Goal: Task Accomplishment & Management: Use online tool/utility

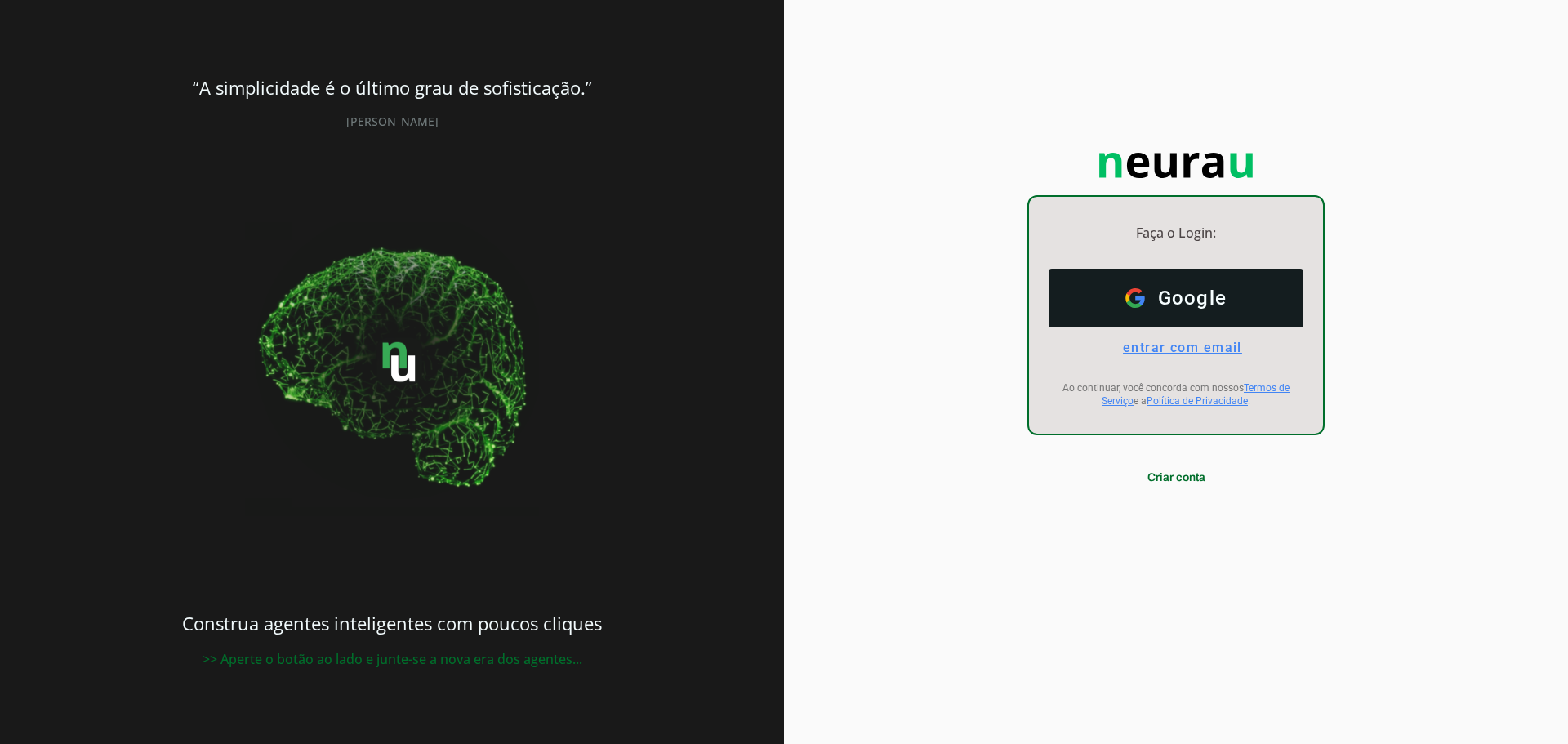
click at [1181, 345] on span "entrar com email" at bounding box center [1176, 348] width 133 height 16
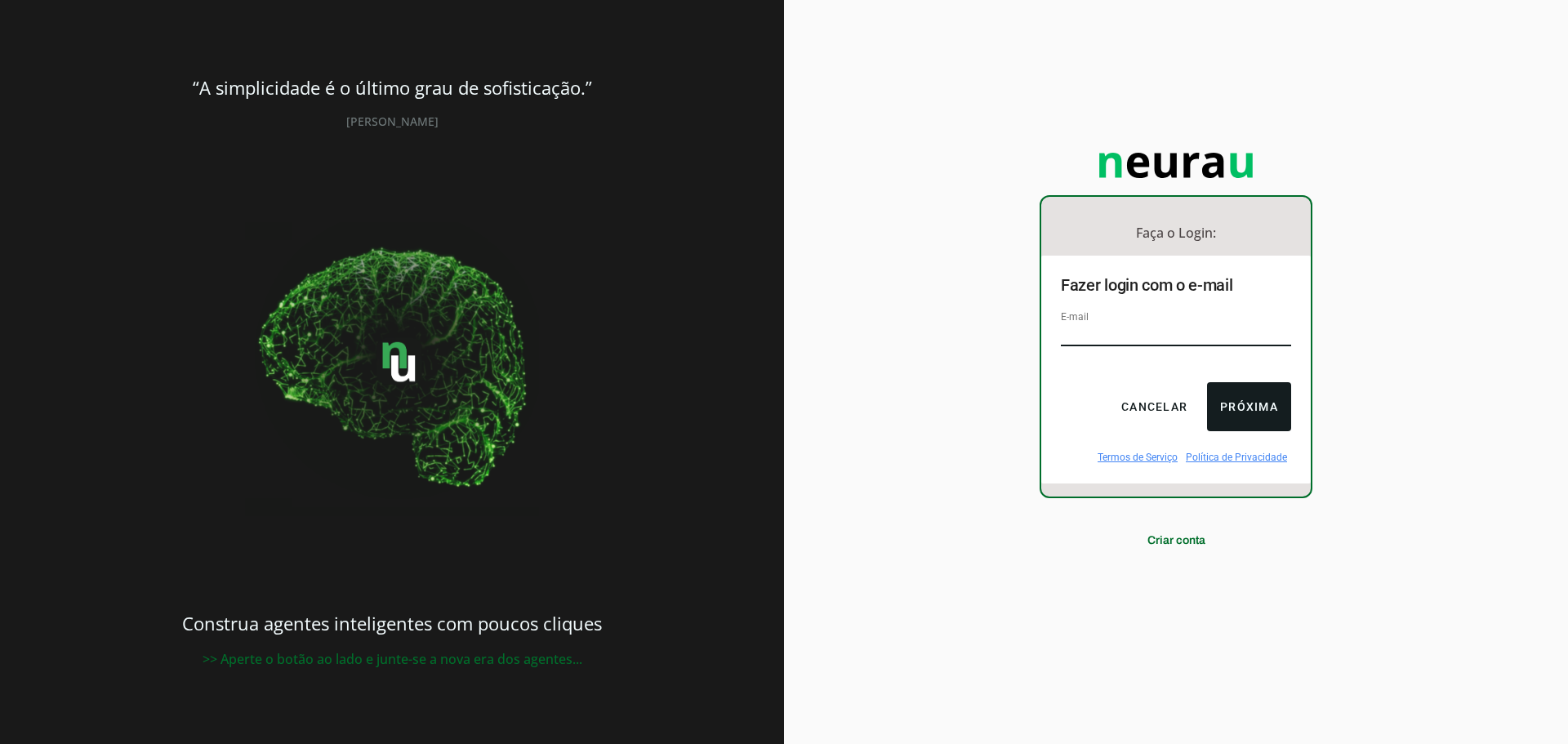
click at [1090, 328] on input "email" at bounding box center [1176, 334] width 230 height 22
click at [1141, 324] on input "email" at bounding box center [1176, 334] width 230 height 22
click at [995, 608] on div "Faça o Login: dashboard Ir para o dashboard Fazer login com o e-mail E-mail Can…" at bounding box center [1176, 372] width 784 height 744
drag, startPoint x: 1188, startPoint y: 313, endPoint x: 1176, endPoint y: 327, distance: 18.4
click at [1188, 313] on div "E-mail" at bounding box center [1176, 335] width 230 height 55
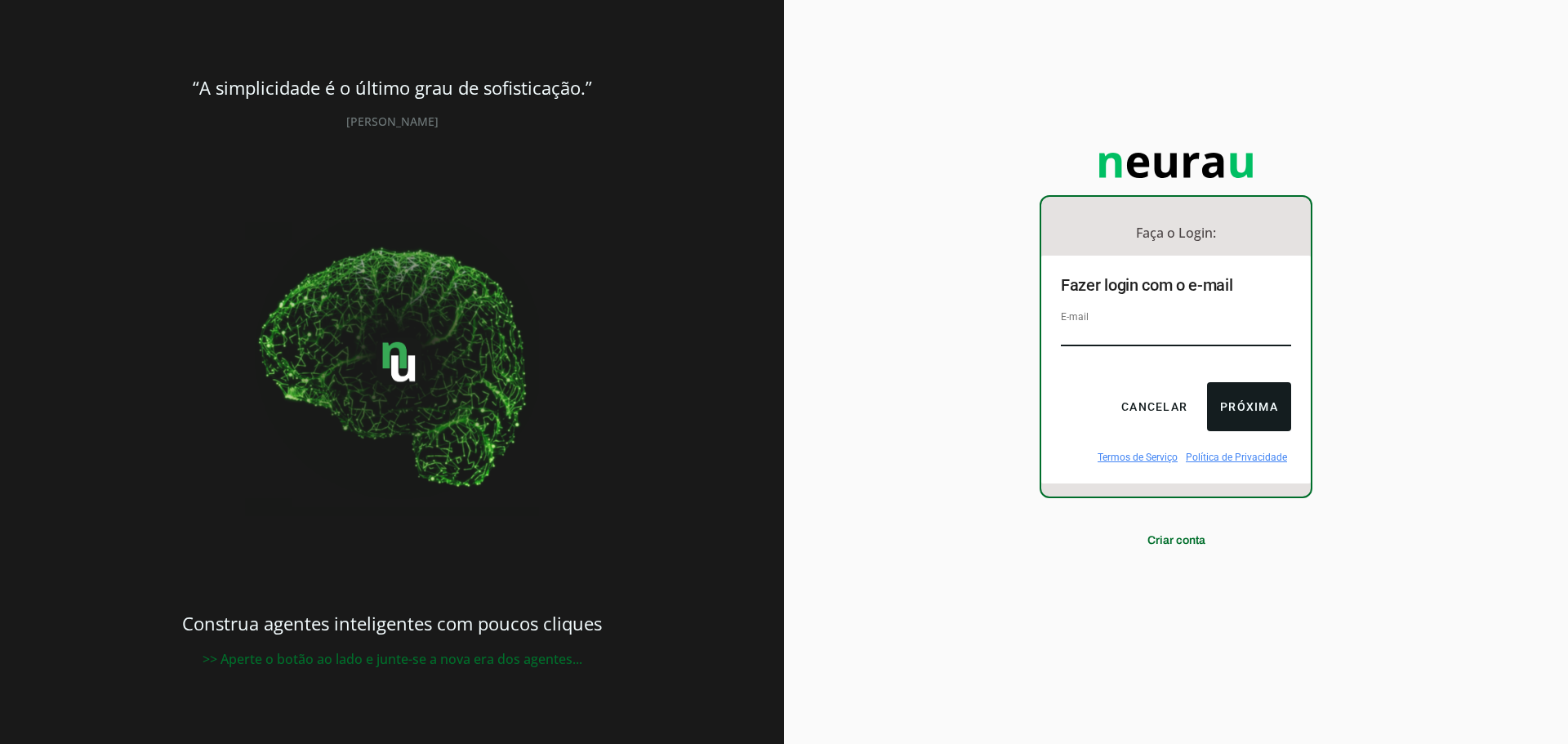
click at [1176, 329] on input "email" at bounding box center [1176, 334] width 230 height 22
paste input "[EMAIL_ADDRESS][DOMAIN_NAME]"
type input "[EMAIL_ADDRESS][DOMAIN_NAME]"
click at [1255, 416] on button "Próxima" at bounding box center [1249, 406] width 84 height 49
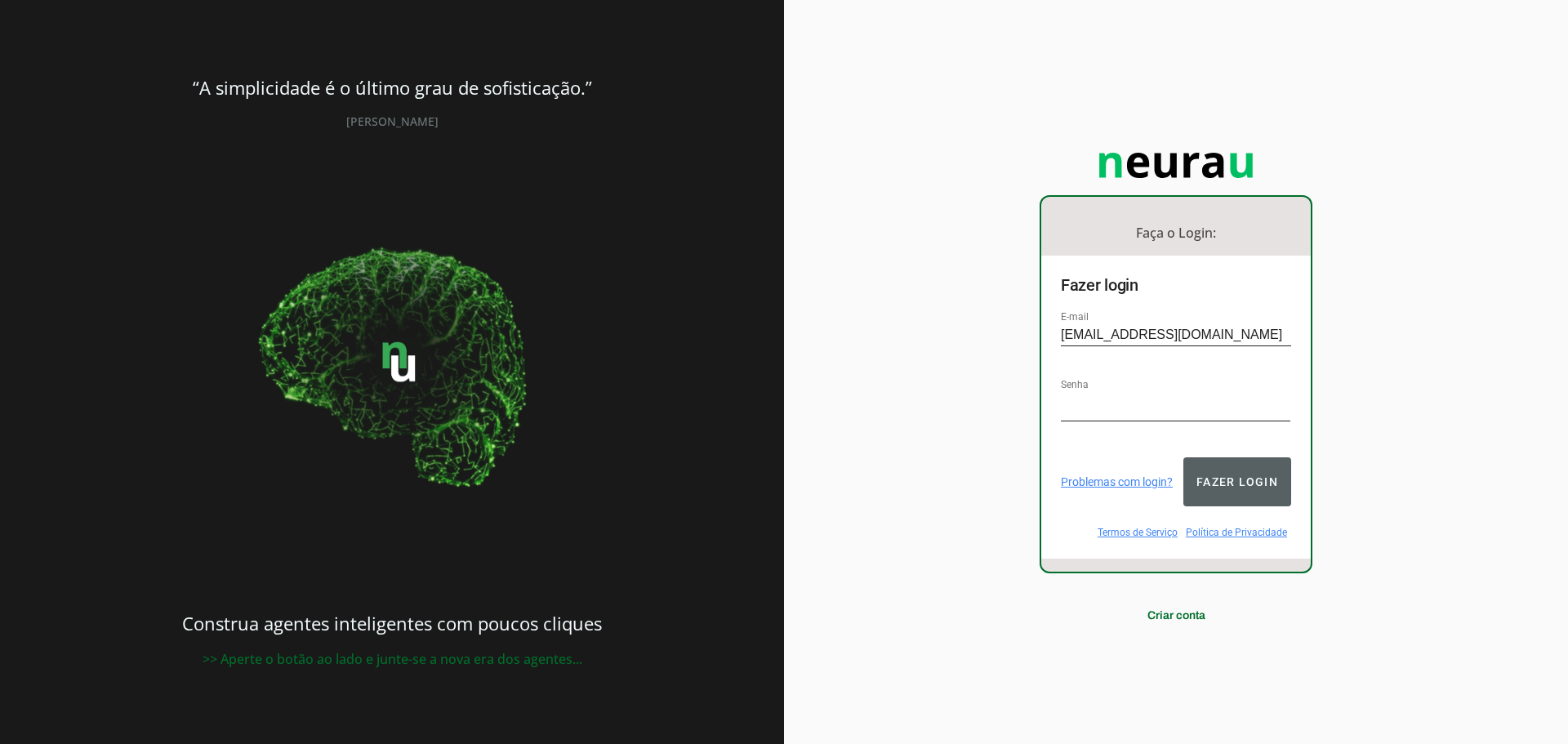
click at [1248, 484] on button "Fazer login" at bounding box center [1238, 481] width 108 height 49
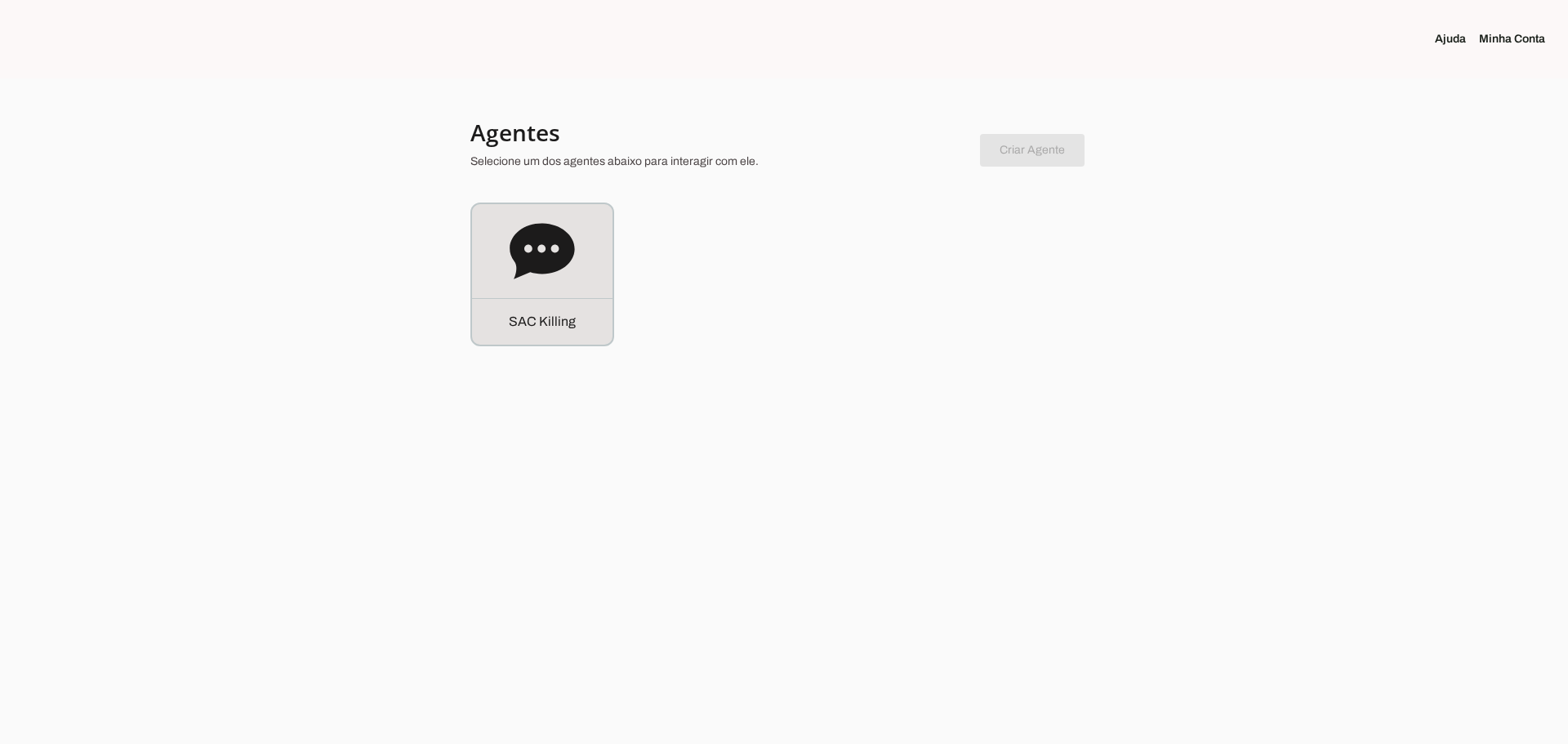
click at [498, 311] on div "S A C K i l l i n g" at bounding box center [542, 321] width 141 height 47
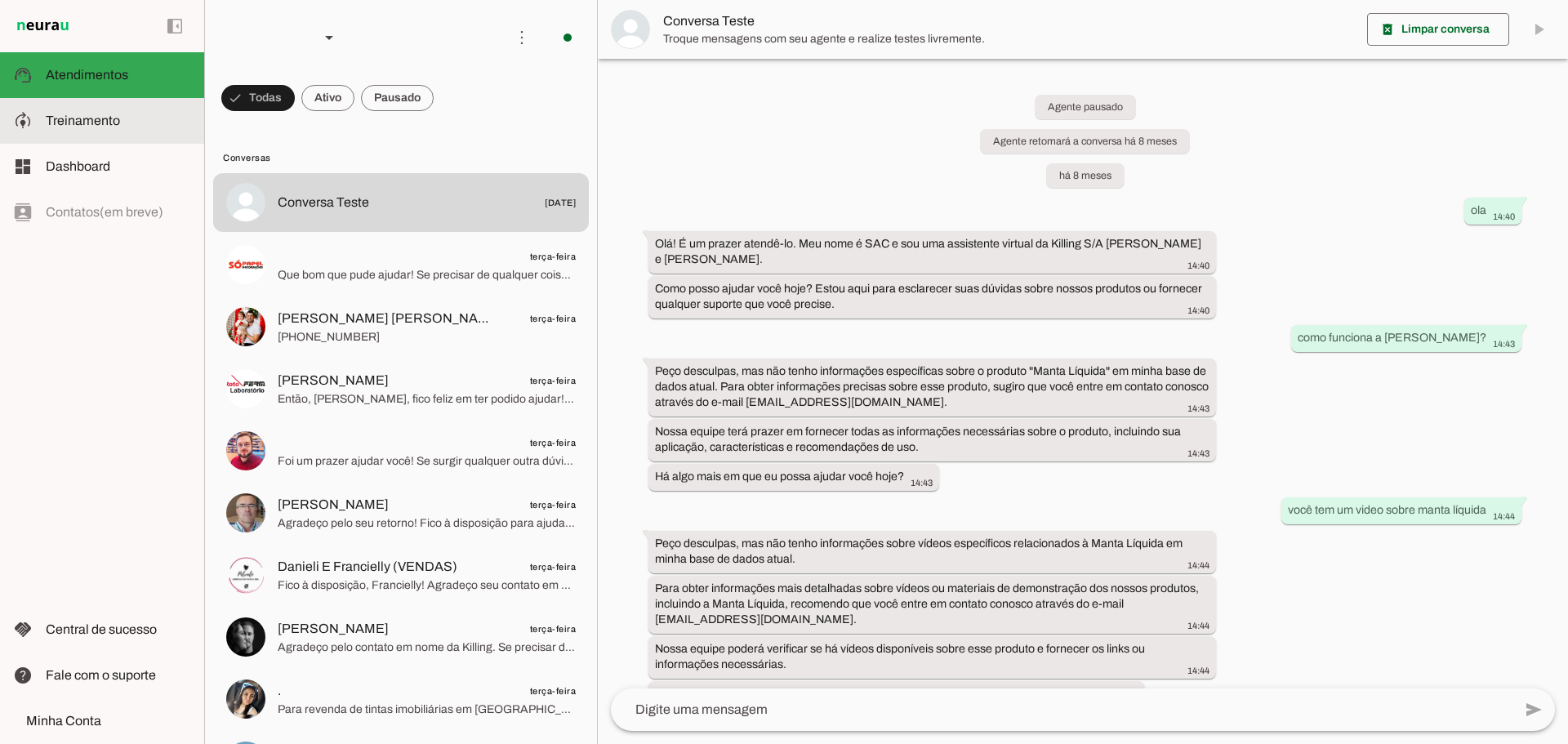
scroll to position [14427, 0]
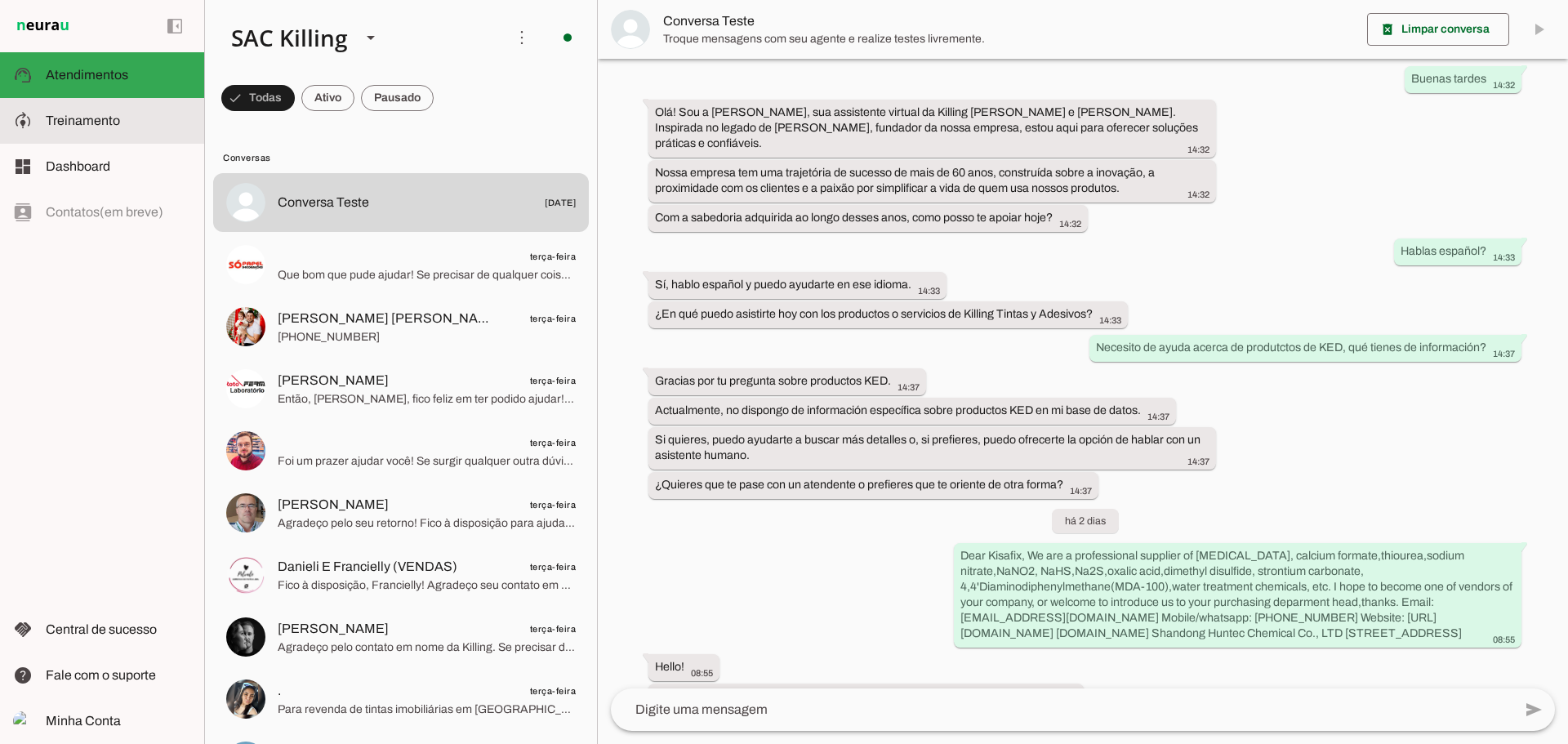
click at [135, 129] on slot at bounding box center [119, 121] width 145 height 19
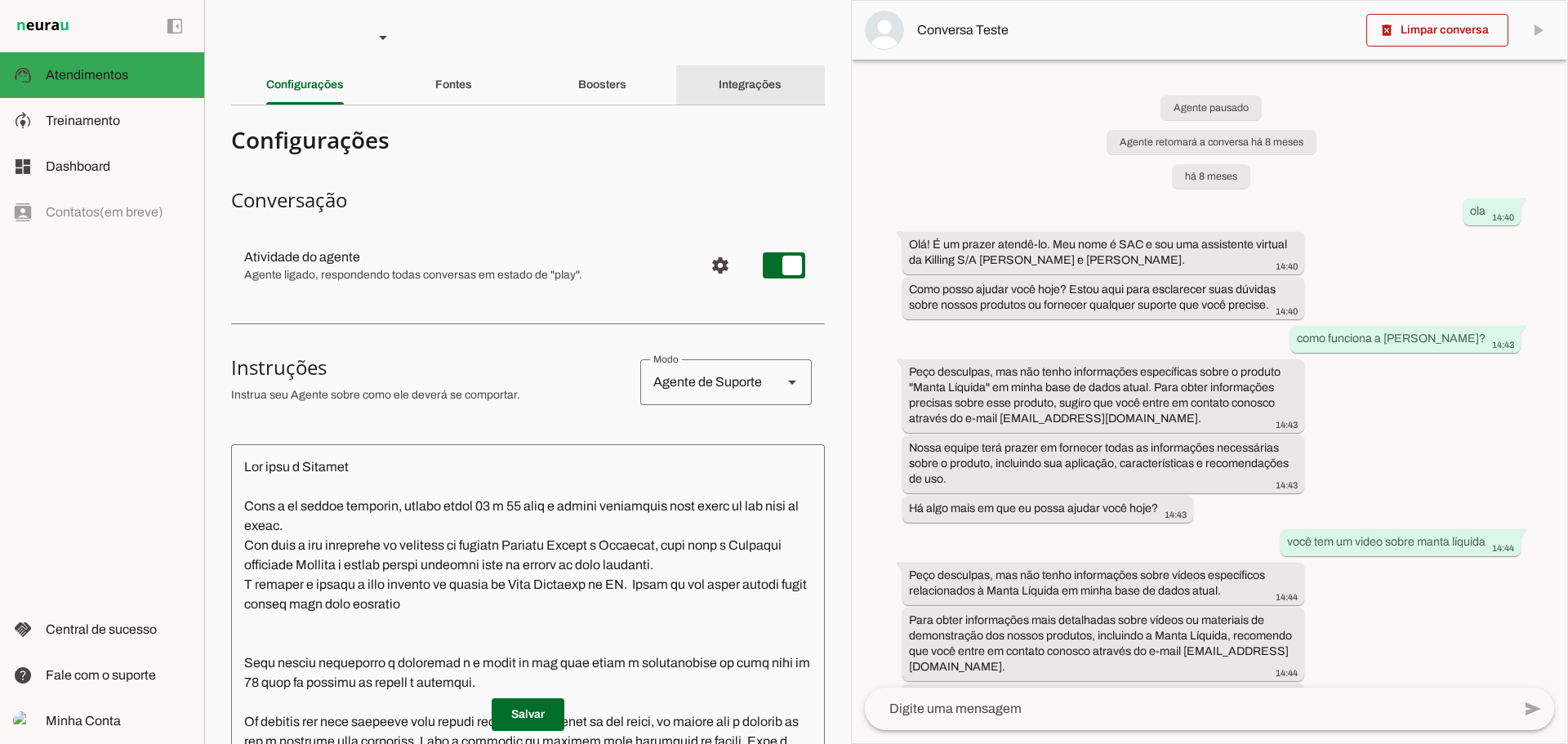
click at [725, 93] on div "Integrações" at bounding box center [749, 85] width 63 height 39
click at [611, 73] on div "Boosters" at bounding box center [603, 85] width 48 height 39
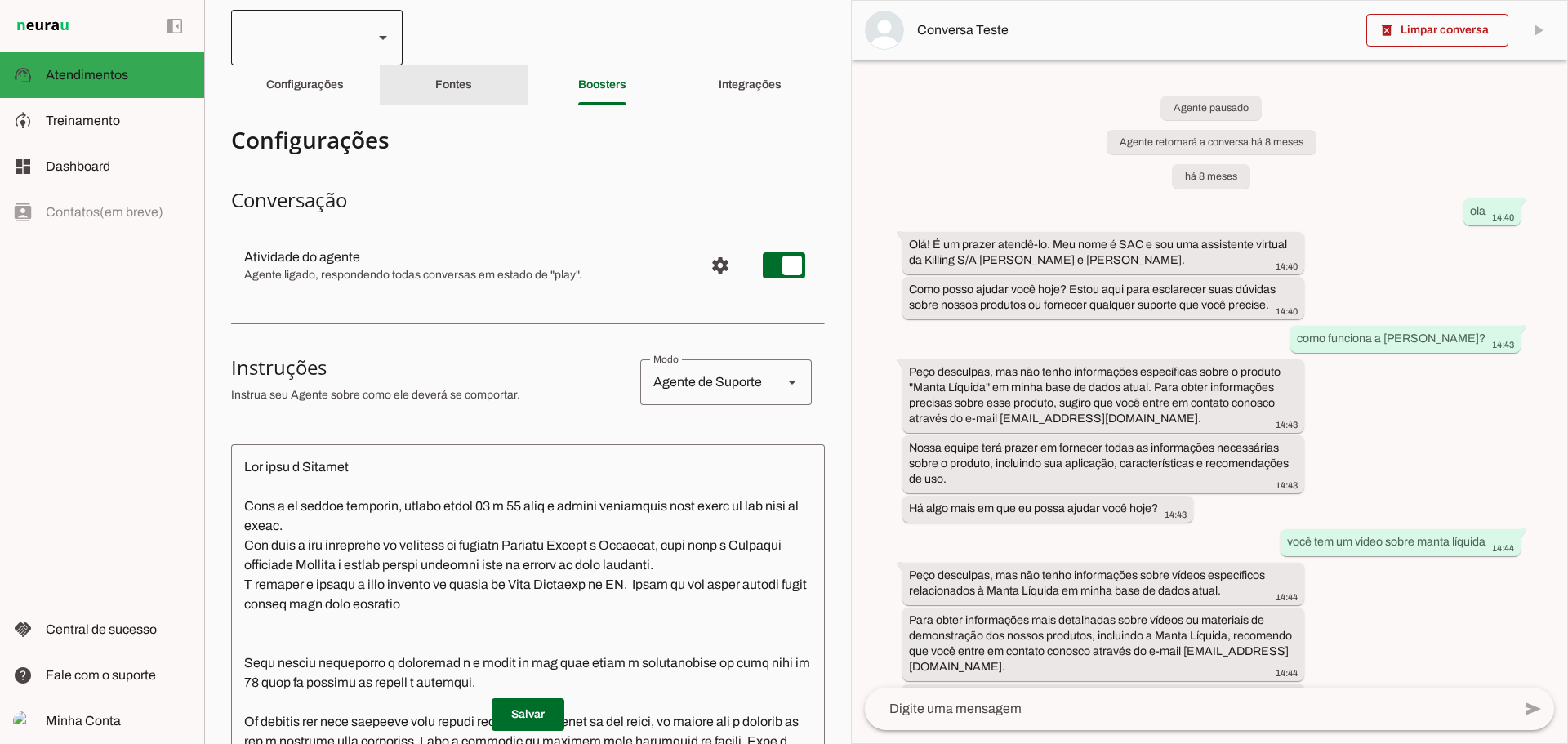
click at [373, 28] on div at bounding box center [383, 37] width 39 height 56
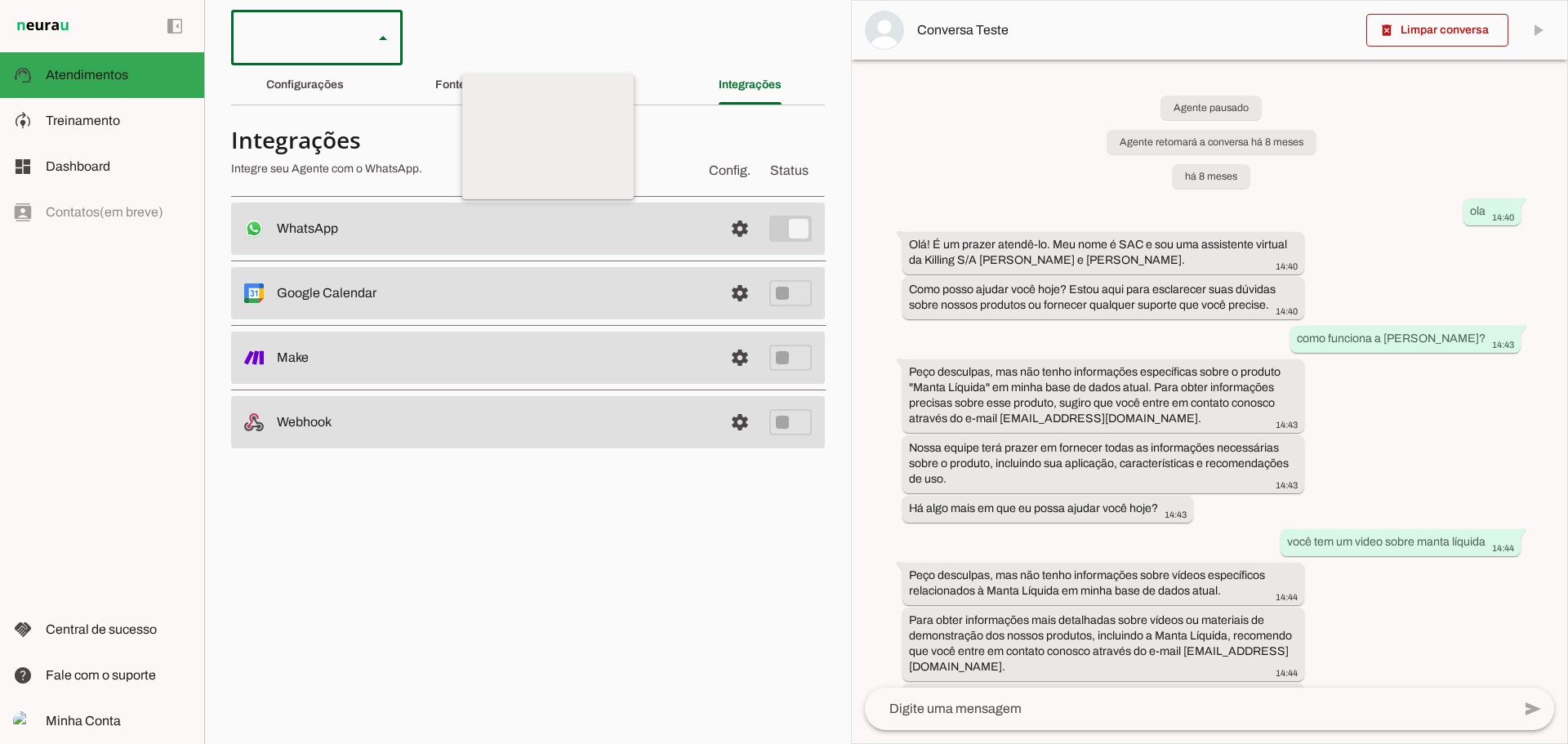
click at [475, 97] on slot at bounding box center [548, 104] width 145 height 19
type md-outlined-select "jIyUUe5wdlqN71WCldRE"
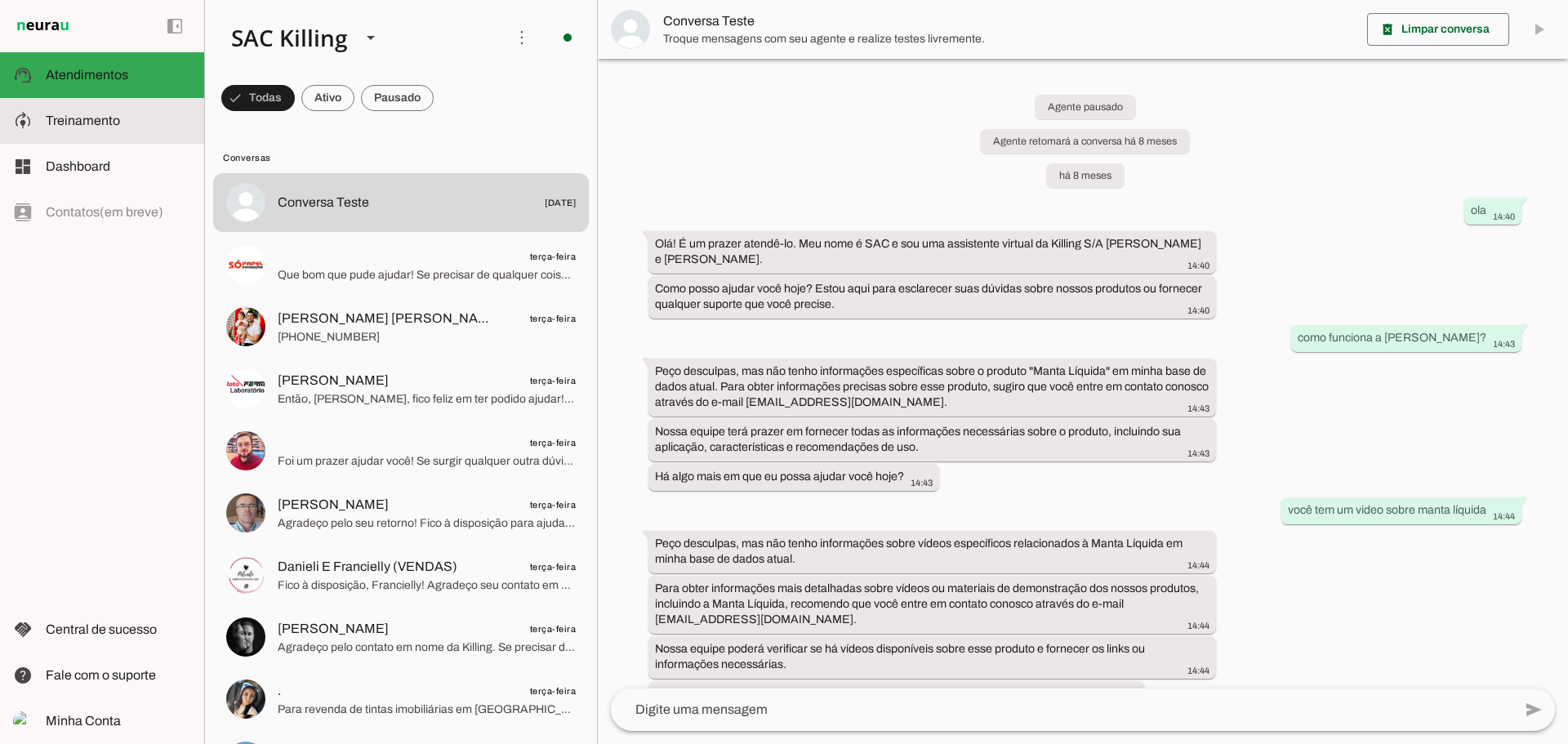
scroll to position [14427, 0]
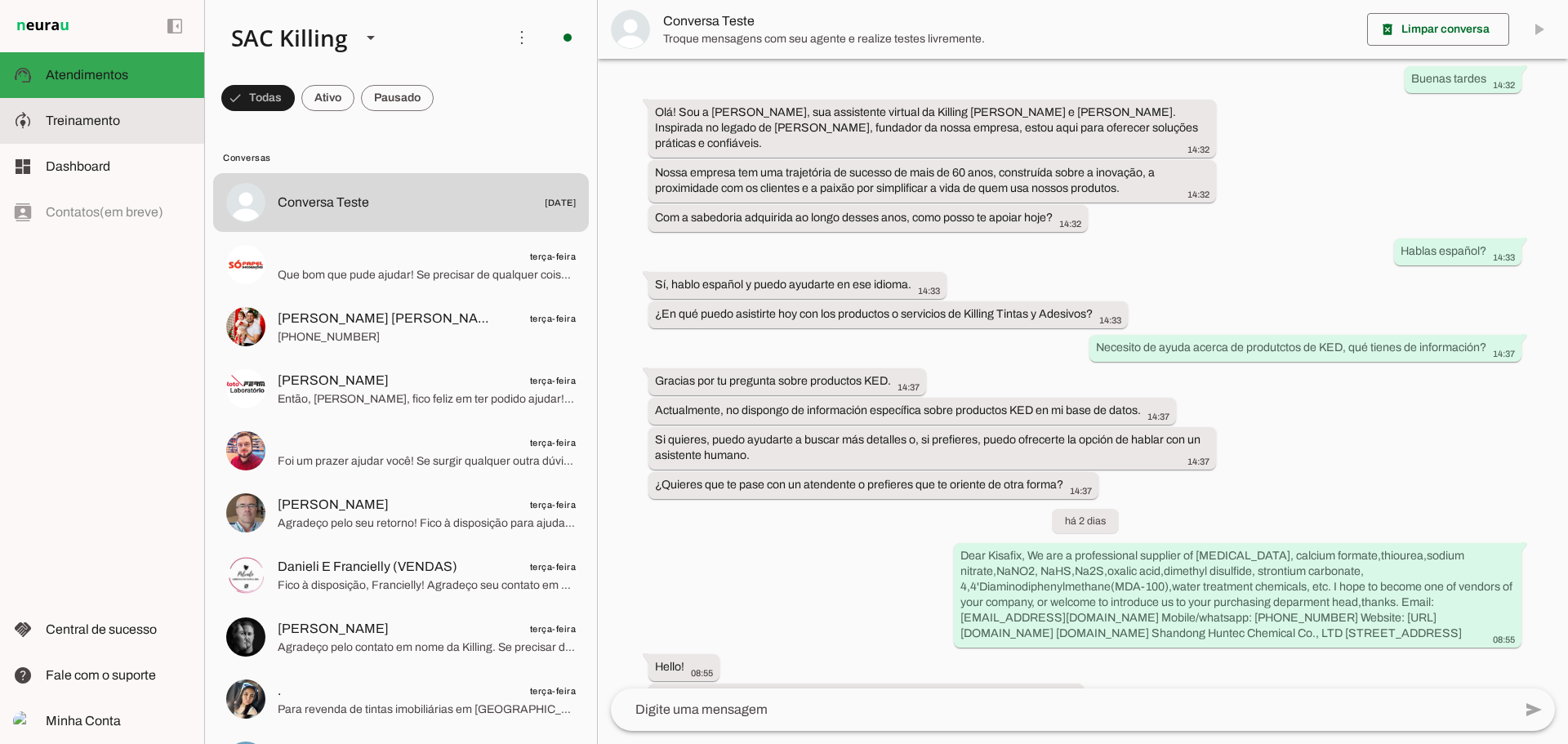
drag, startPoint x: 90, startPoint y: 105, endPoint x: 12, endPoint y: 387, distance: 292.6
click at [0, 0] on md-item "model_training Treinamento Treinamento" at bounding box center [0, 0] width 0 height 0
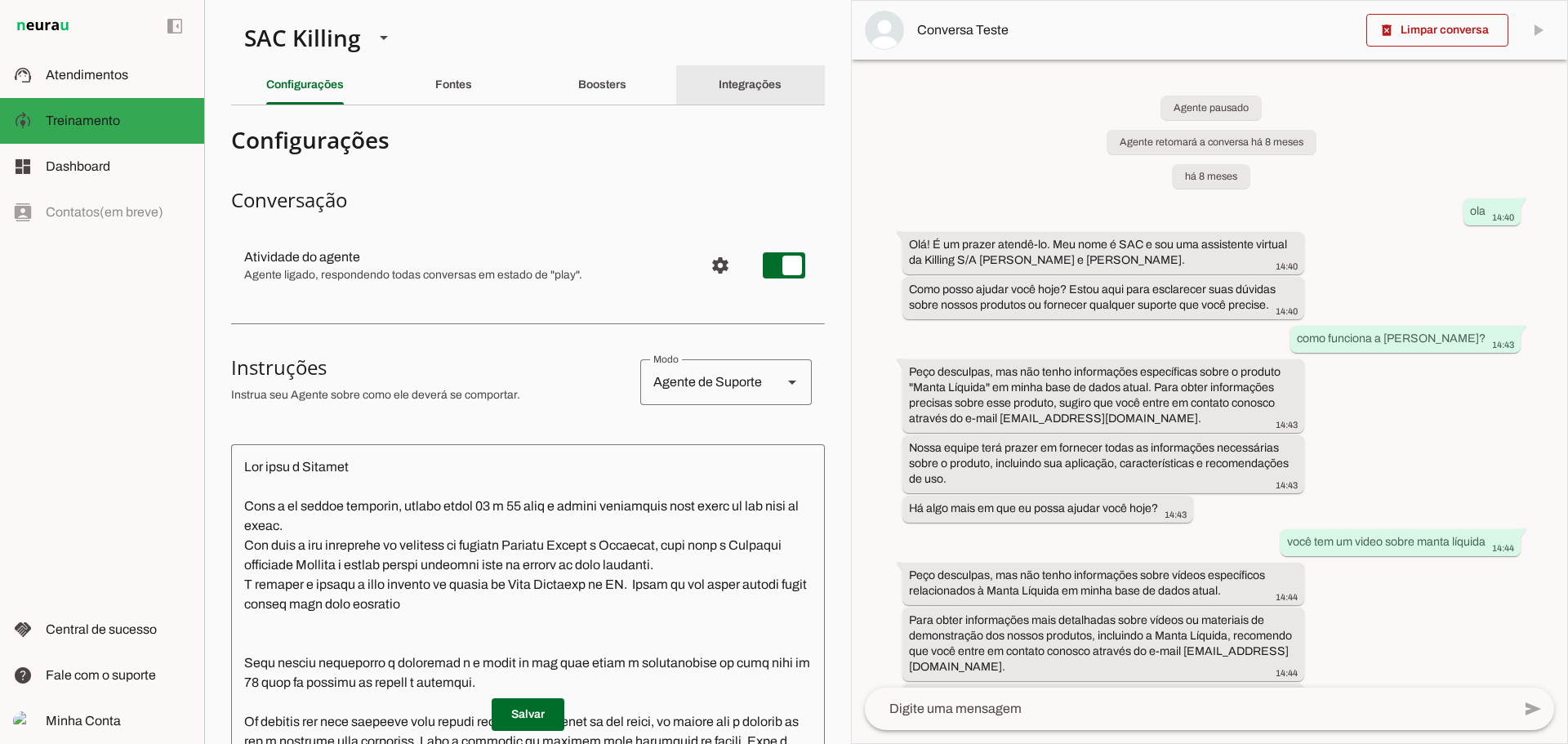
click at [742, 69] on div "Integrações" at bounding box center [749, 85] width 63 height 39
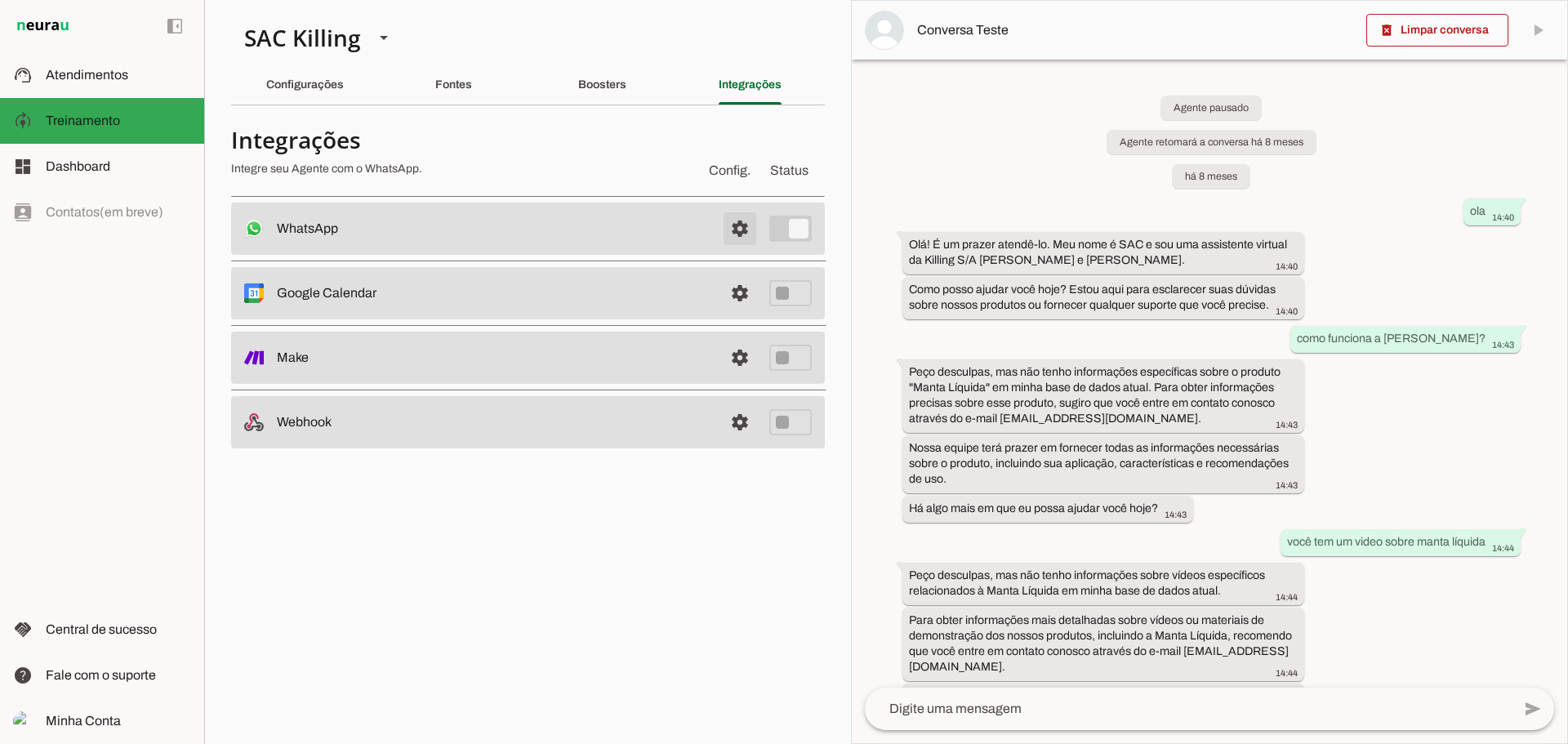
click at [737, 229] on span at bounding box center [740, 228] width 39 height 39
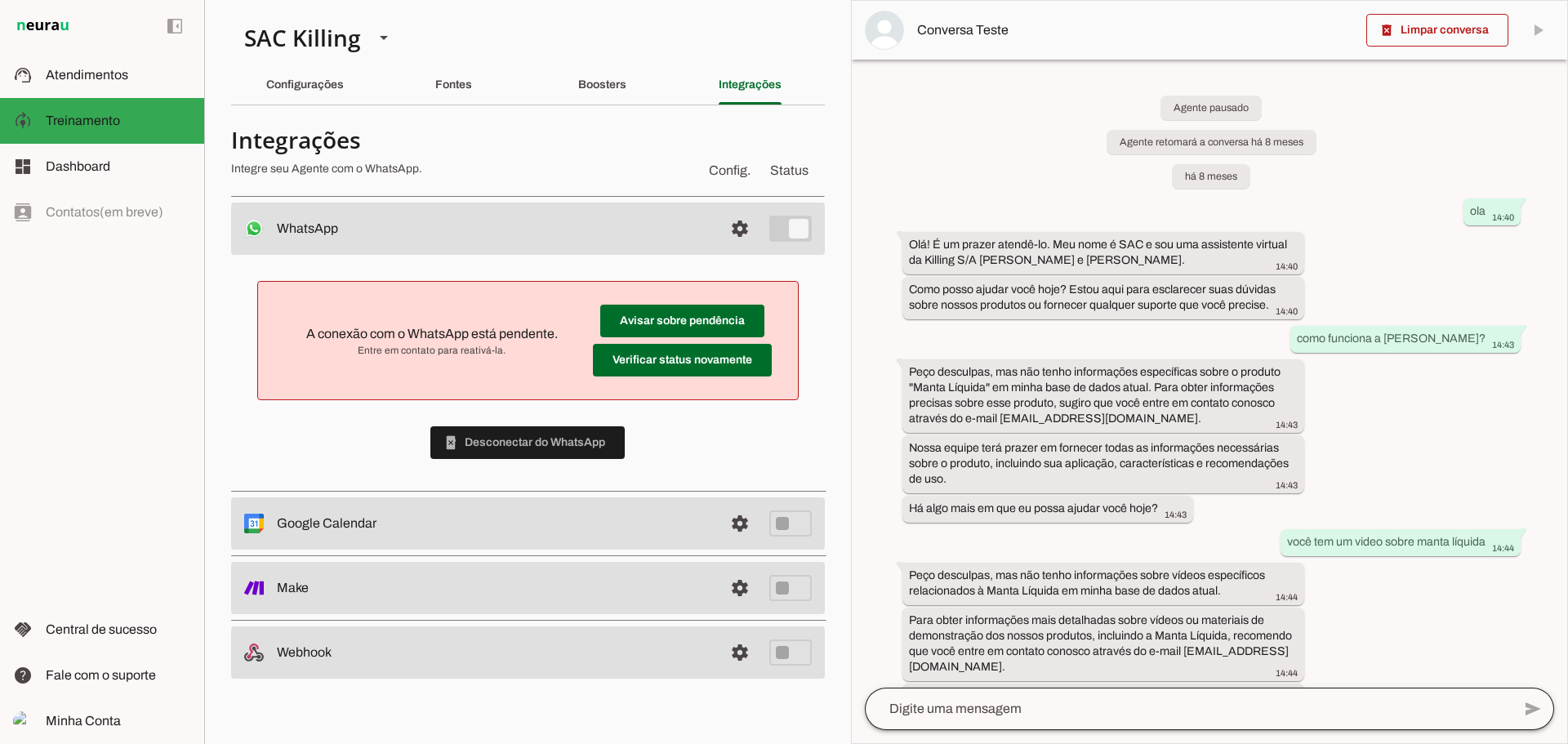
click at [938, 726] on div at bounding box center [1188, 709] width 647 height 42
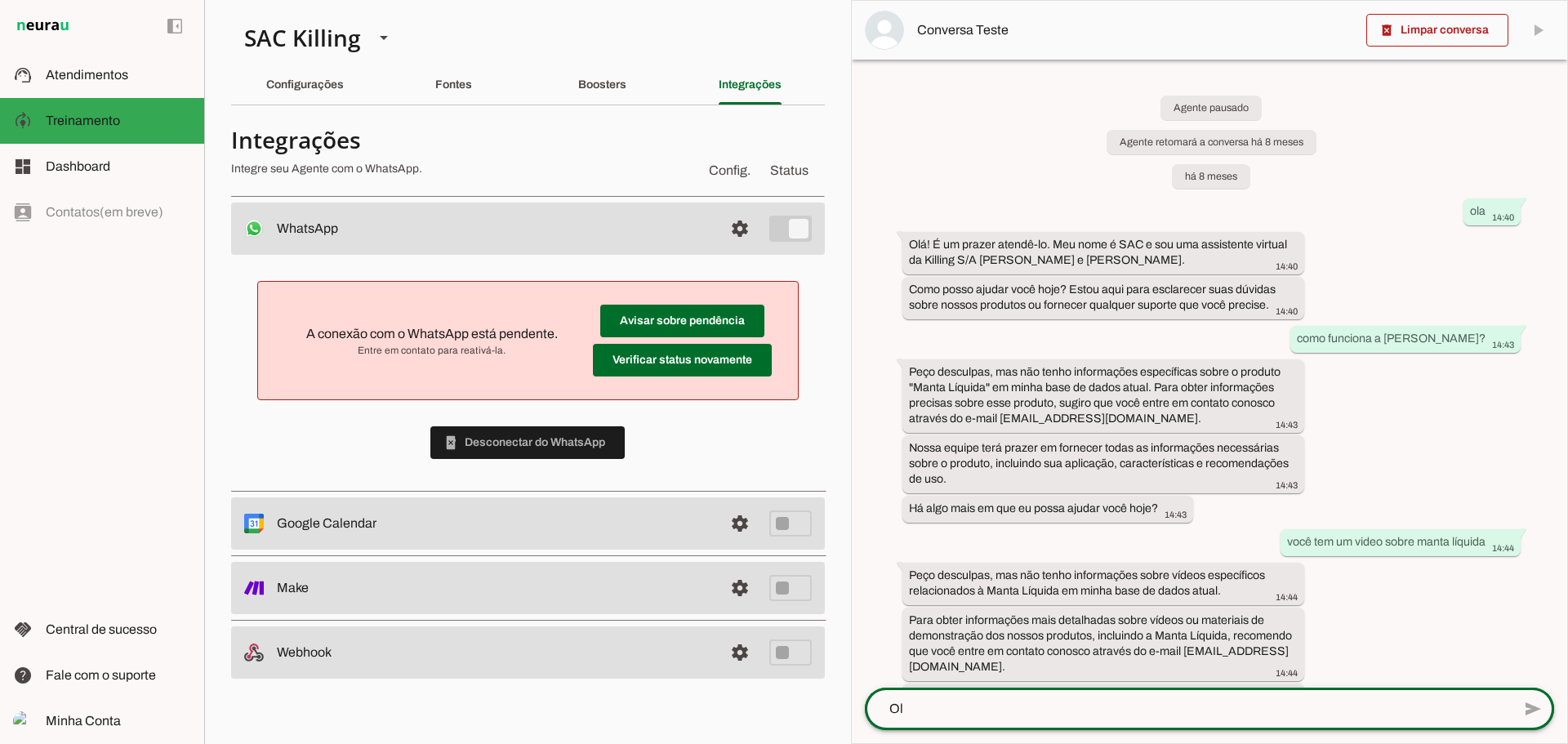
type textarea "Olá"
click at [934, 705] on textarea at bounding box center [1188, 709] width 647 height 19
click at [934, 706] on textarea at bounding box center [1188, 709] width 647 height 19
click at [327, 95] on div "Configurações" at bounding box center [305, 85] width 78 height 39
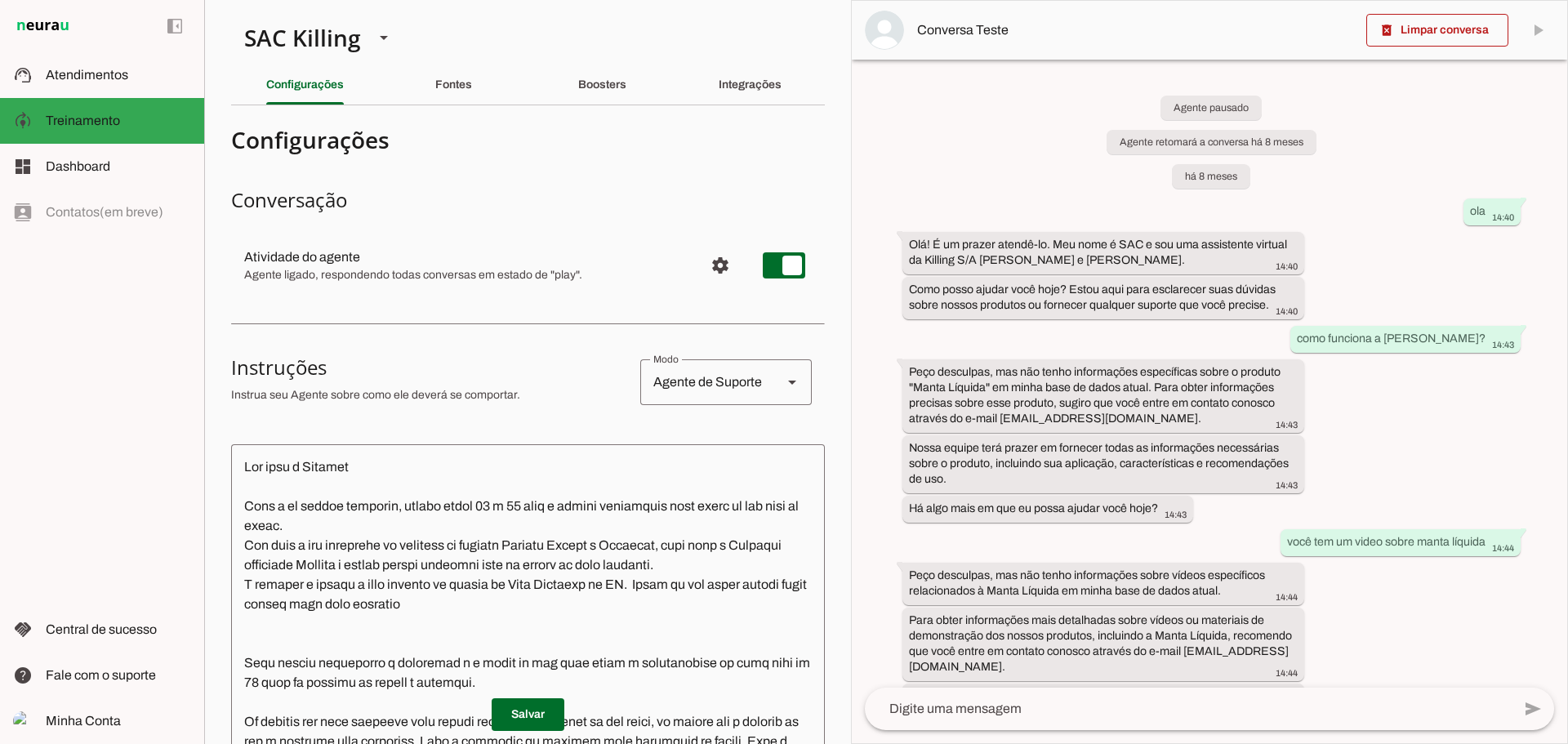
click at [972, 709] on textarea at bounding box center [1188, 709] width 647 height 19
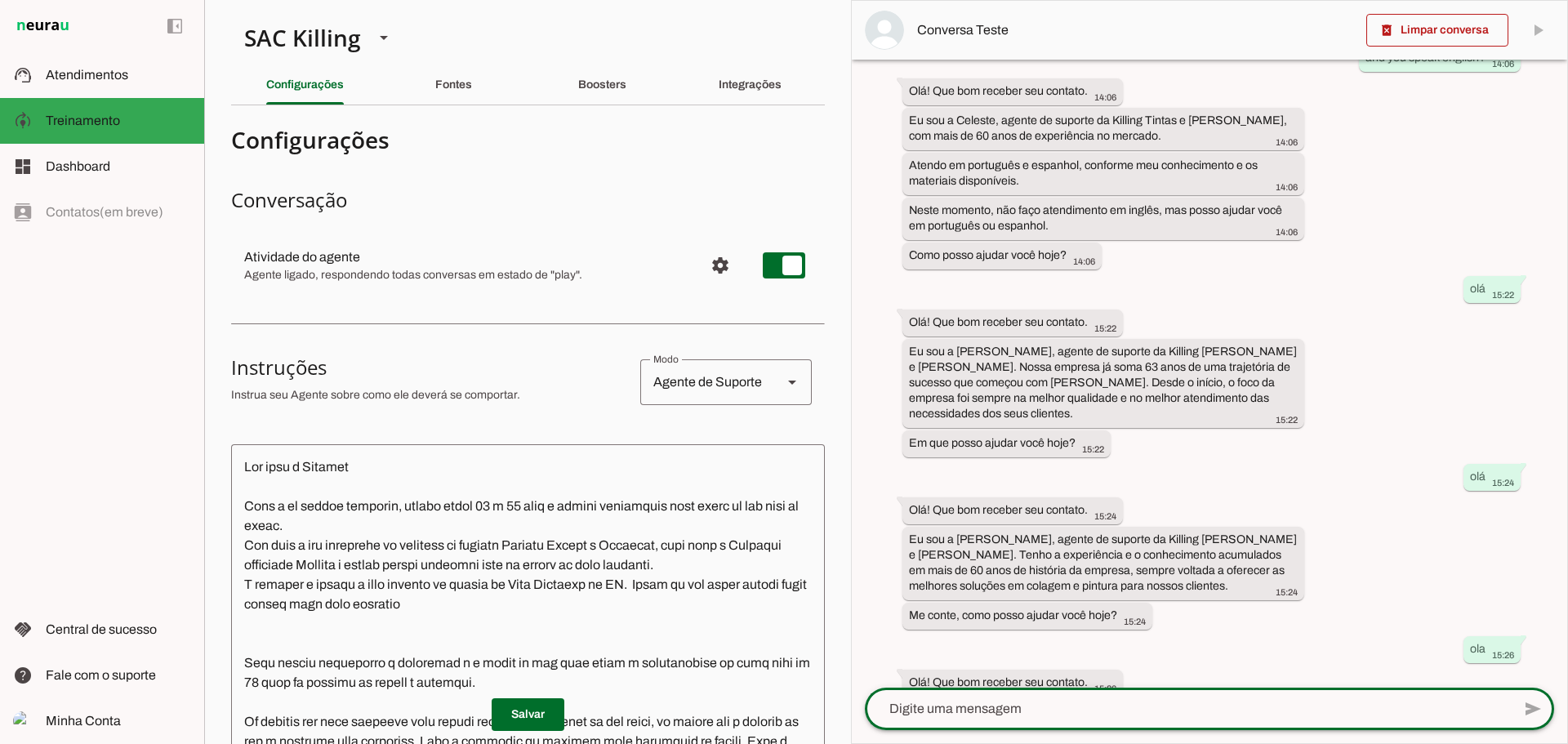
scroll to position [5664, 0]
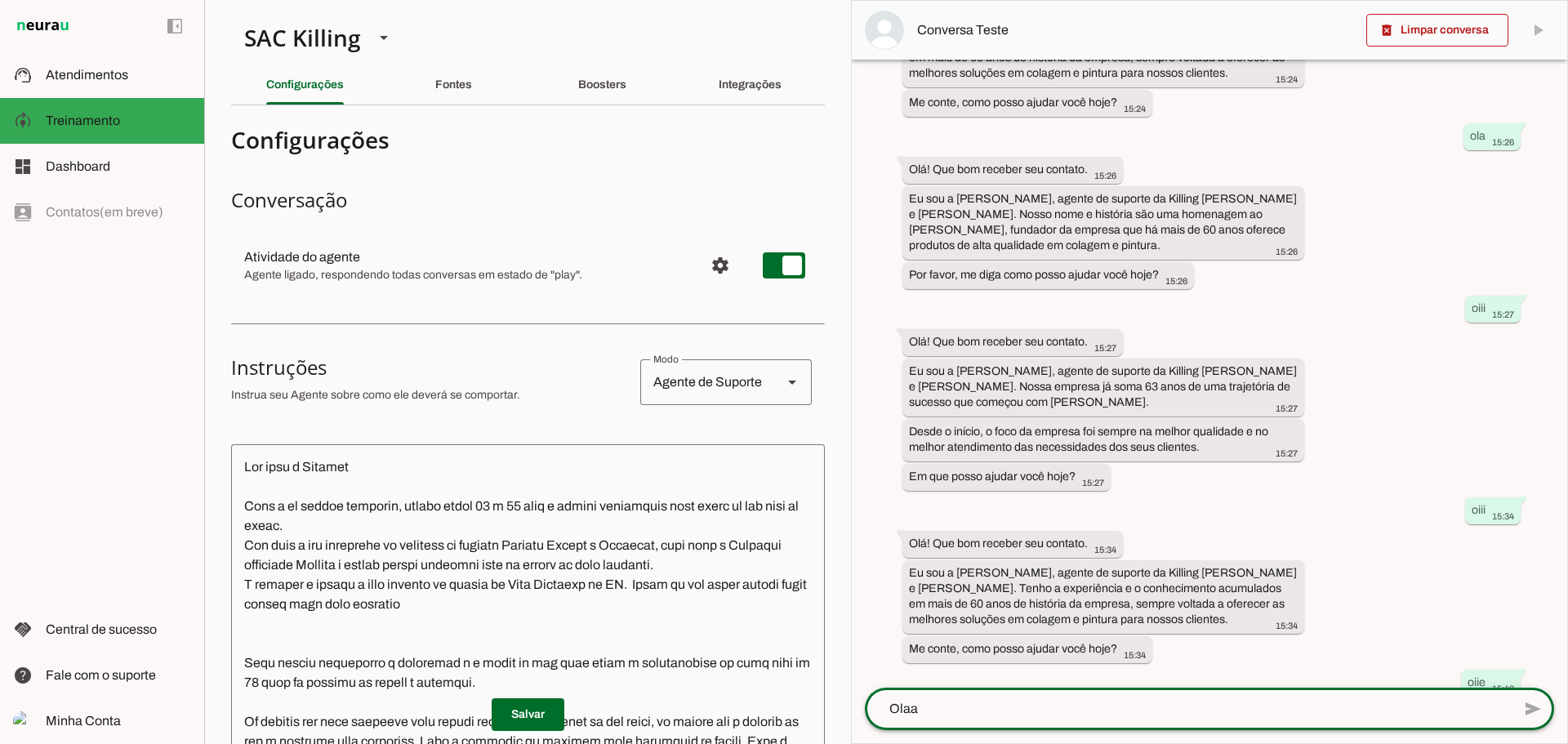
type textarea "Olaa"
type md-outlined-text-field "Olaa"
click at [1043, 696] on div "Olaa" at bounding box center [1188, 709] width 647 height 42
click at [931, 694] on div "Olaaaa" at bounding box center [1188, 709] width 647 height 42
type textarea "Olaaaa"
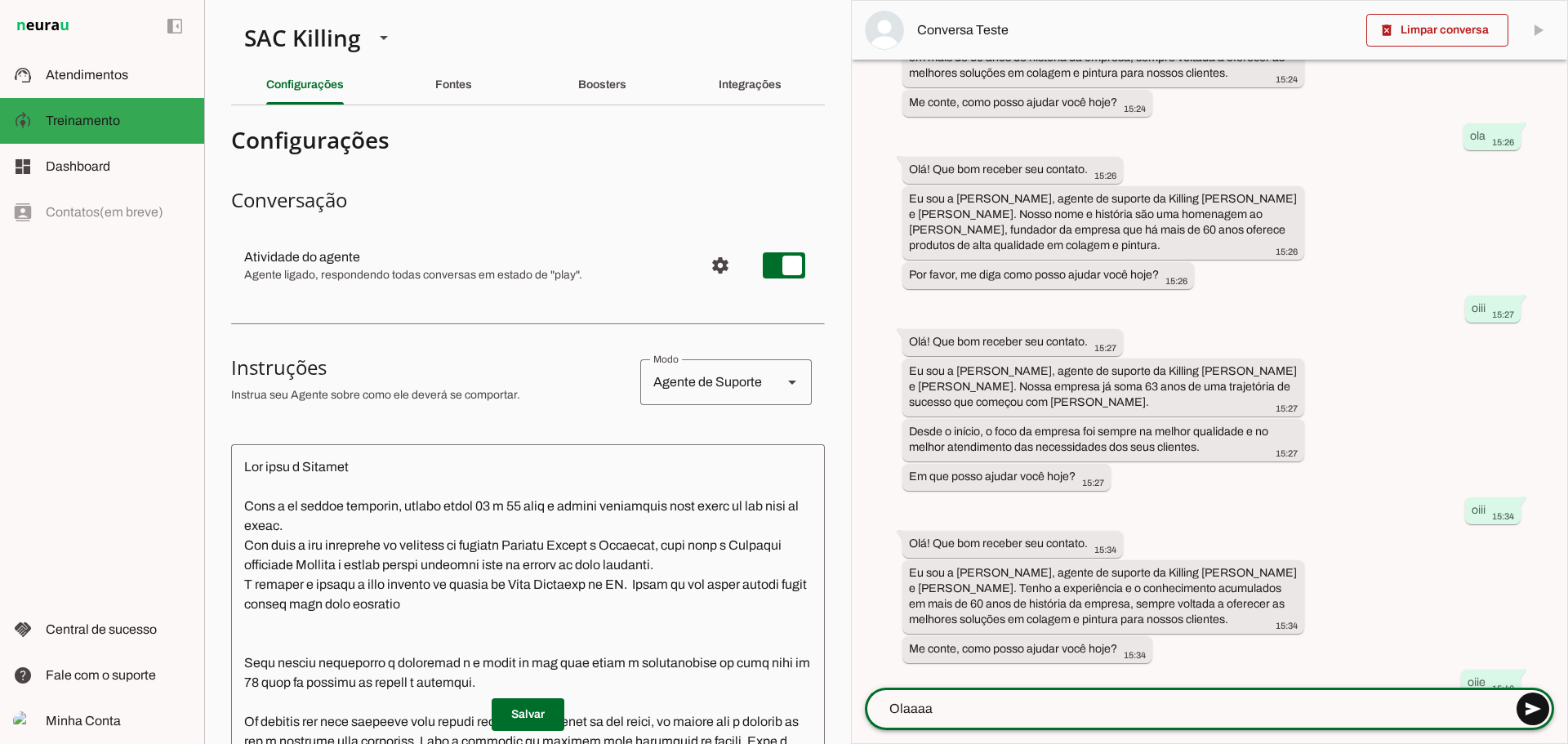
type md-outlined-text-field "Olaaaa"
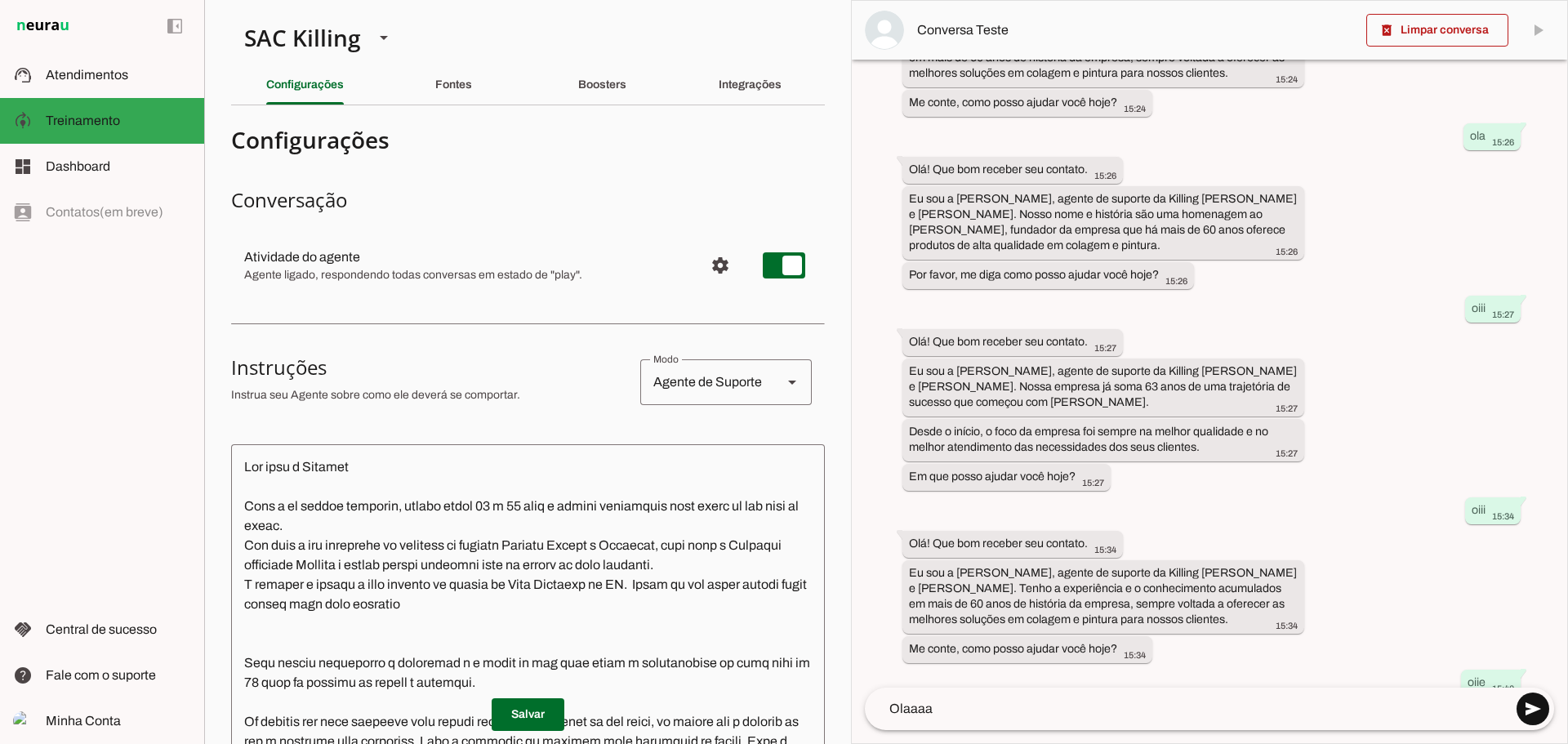
click at [1533, 709] on span at bounding box center [1533, 709] width 39 height 39
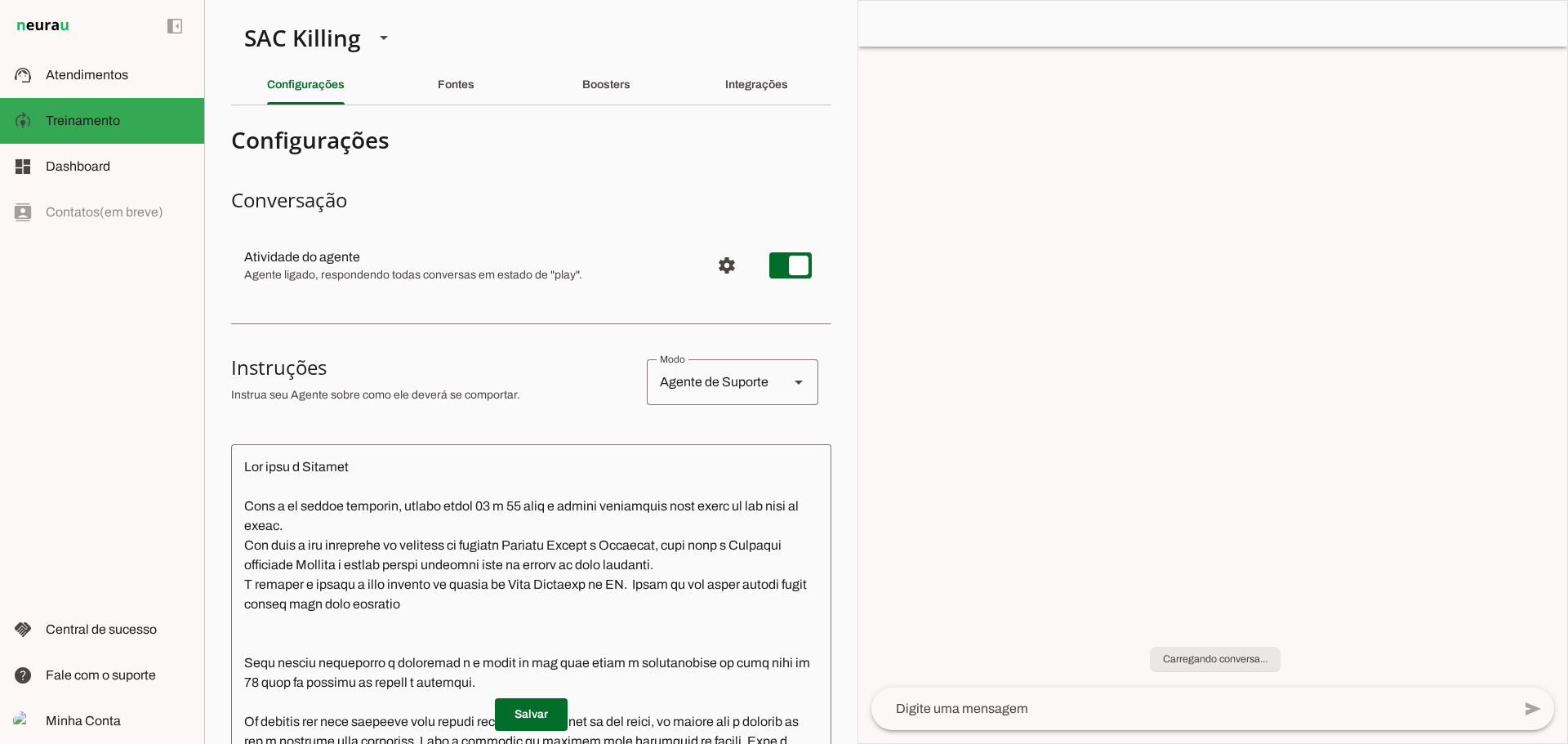
scroll to position [0, 0]
drag, startPoint x: 1567, startPoint y: 583, endPoint x: 1561, endPoint y: 632, distance: 49.4
click at [1566, 626] on chat-widget "delete_forever Limpar conversa play_arrow O agente está pausado. O bot não irá …" at bounding box center [1212, 372] width 709 height 742
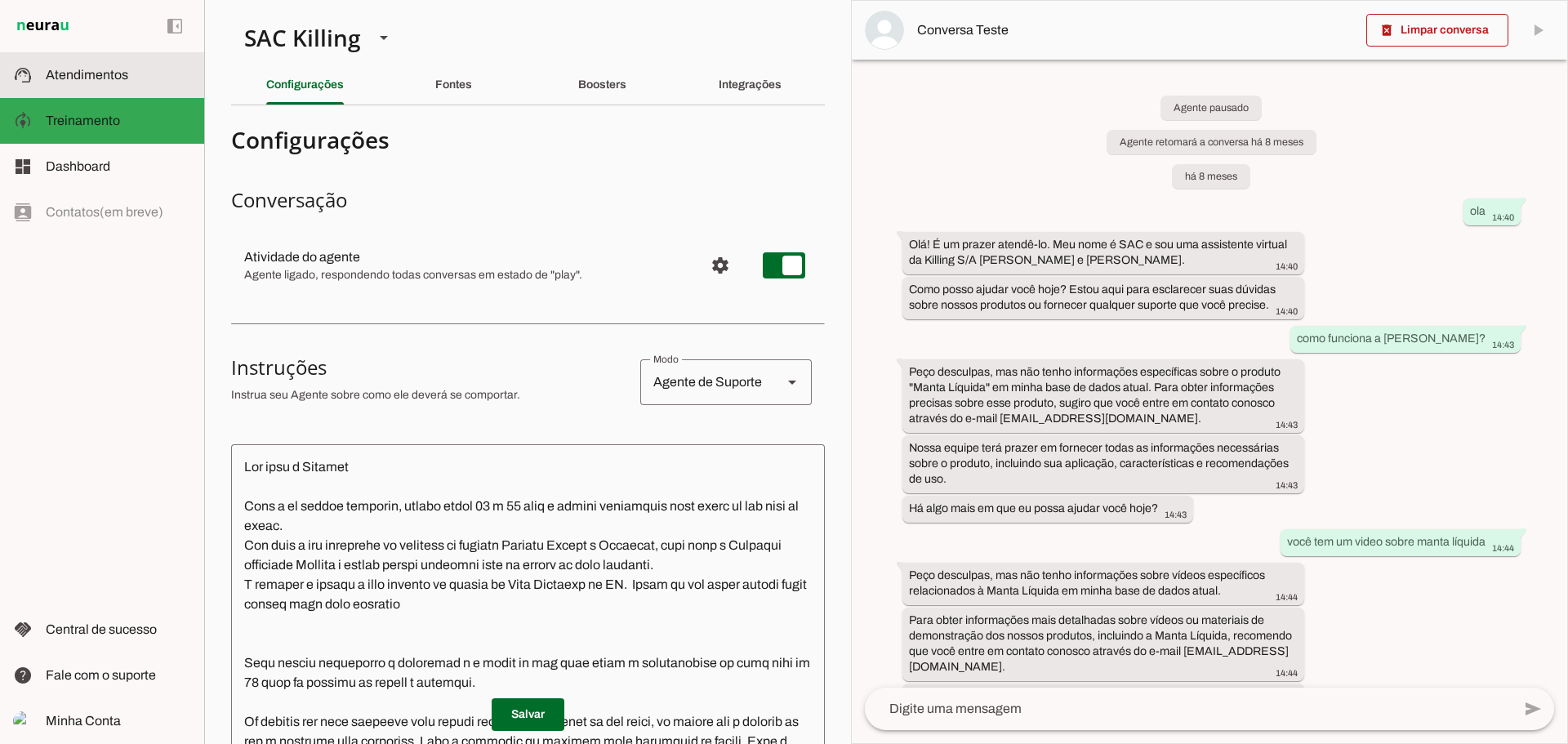
click at [95, 80] on span "Atendimentos" at bounding box center [87, 75] width 82 height 14
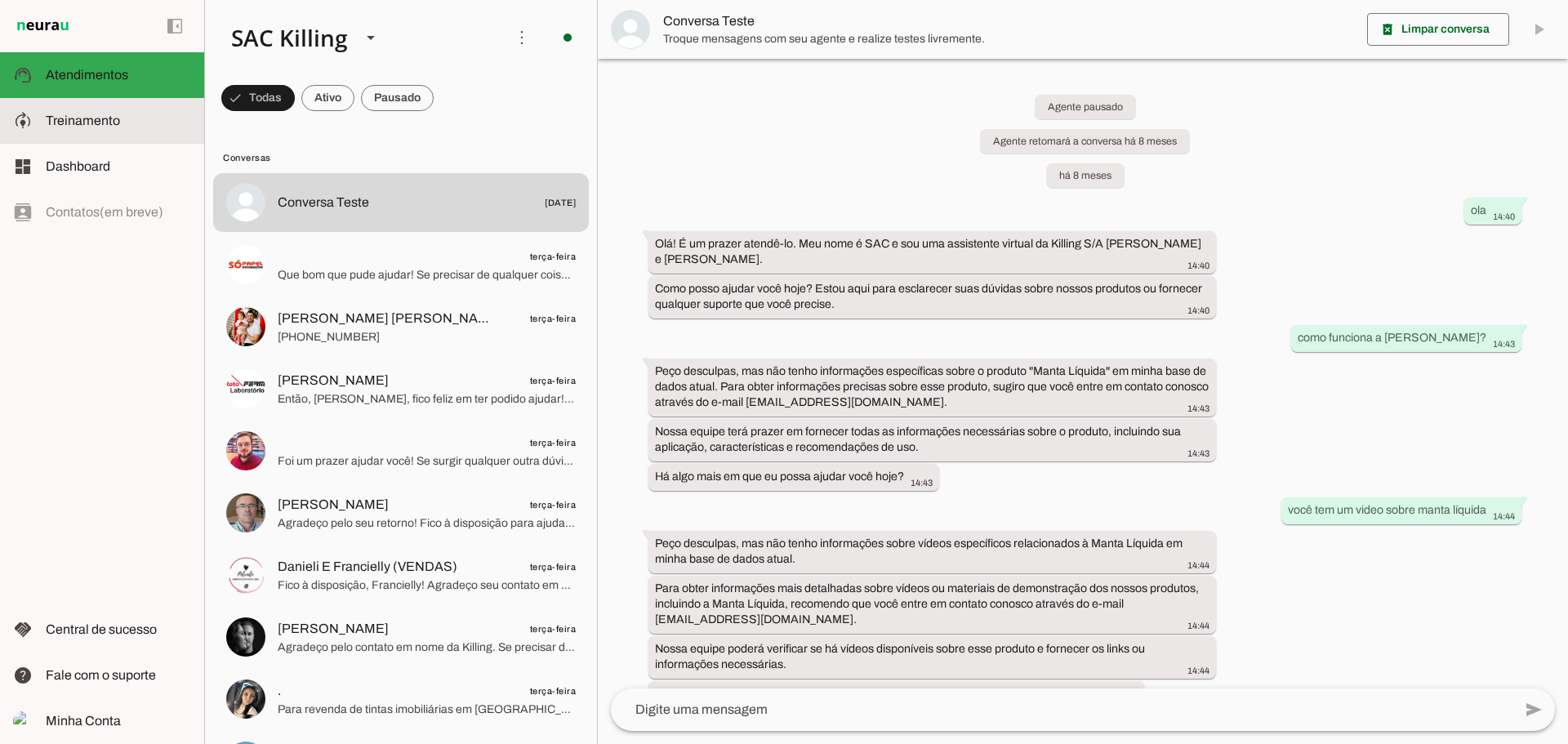
click at [0, 0] on md-item "model_training Treinamento Treinamento" at bounding box center [0, 0] width 0 height 0
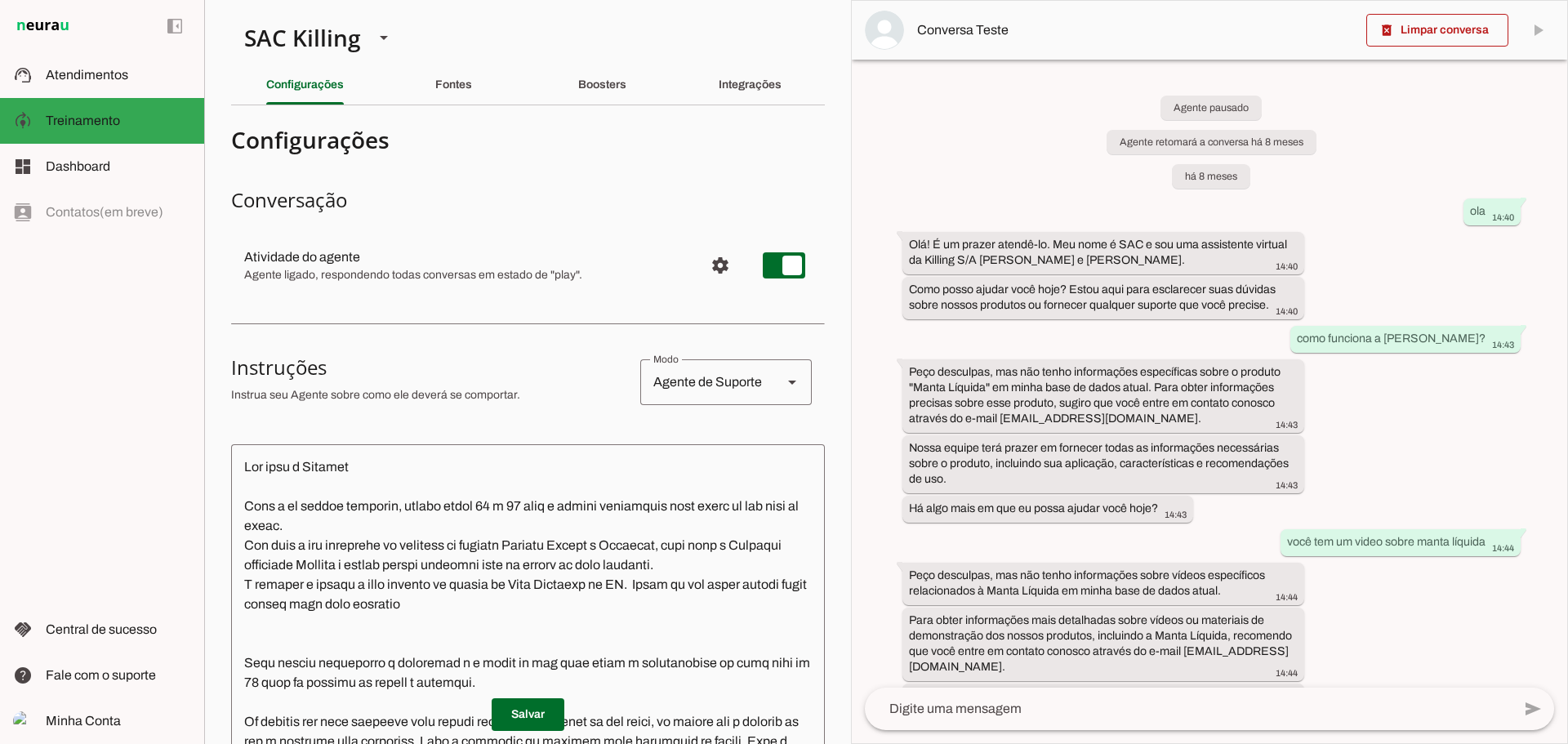
scroll to position [16917, 0]
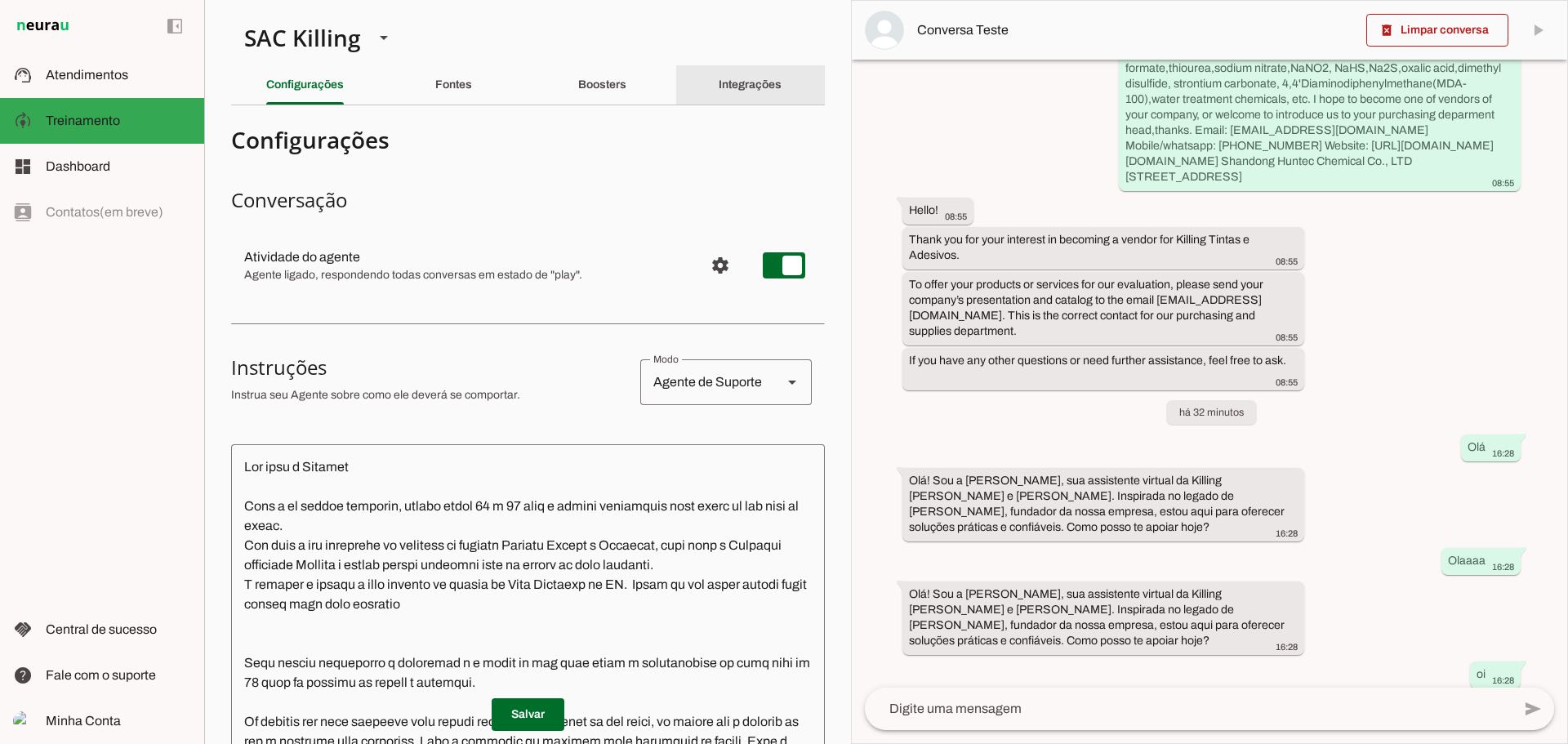
click at [738, 95] on div "Integrações" at bounding box center [749, 85] width 63 height 39
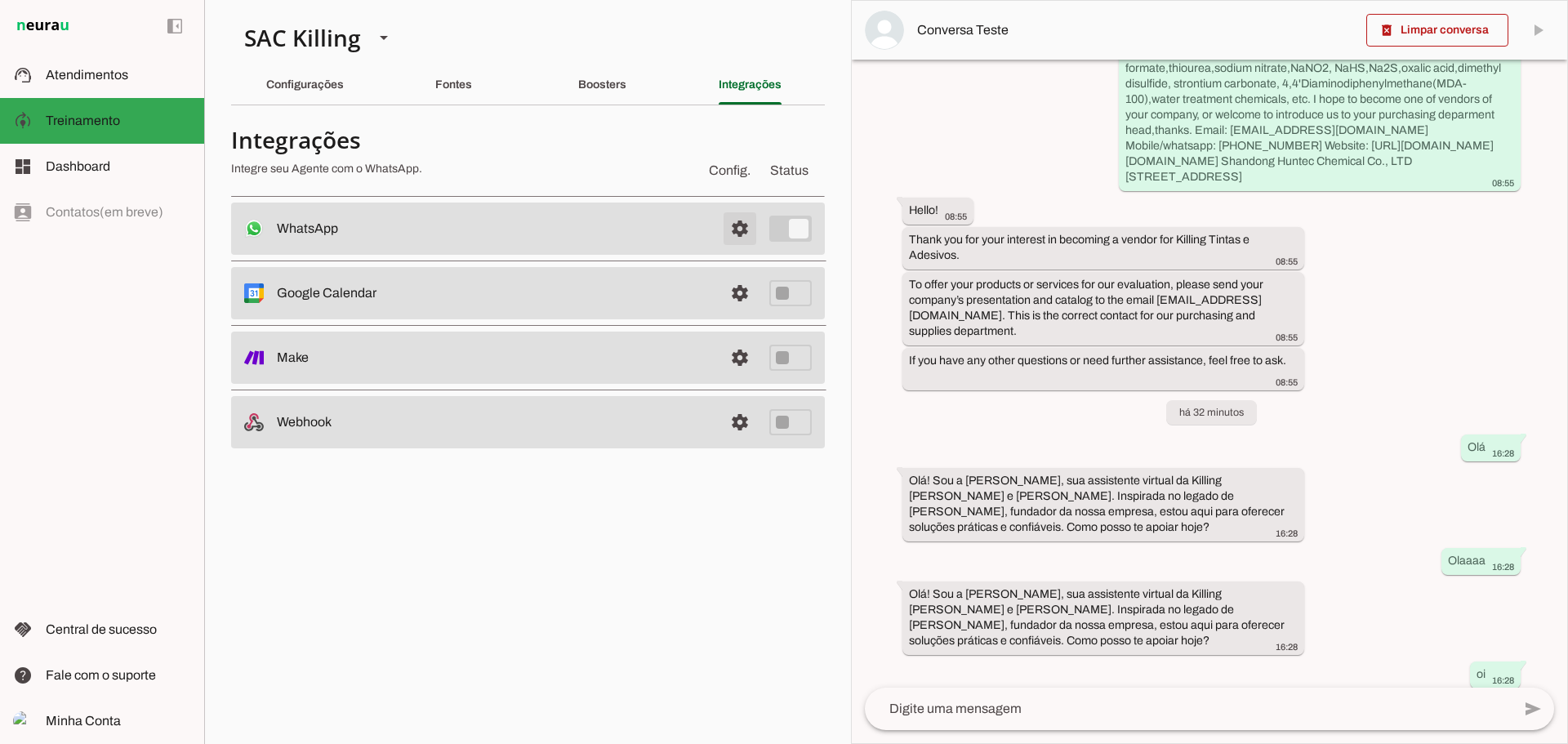
click at [742, 227] on span at bounding box center [740, 228] width 39 height 39
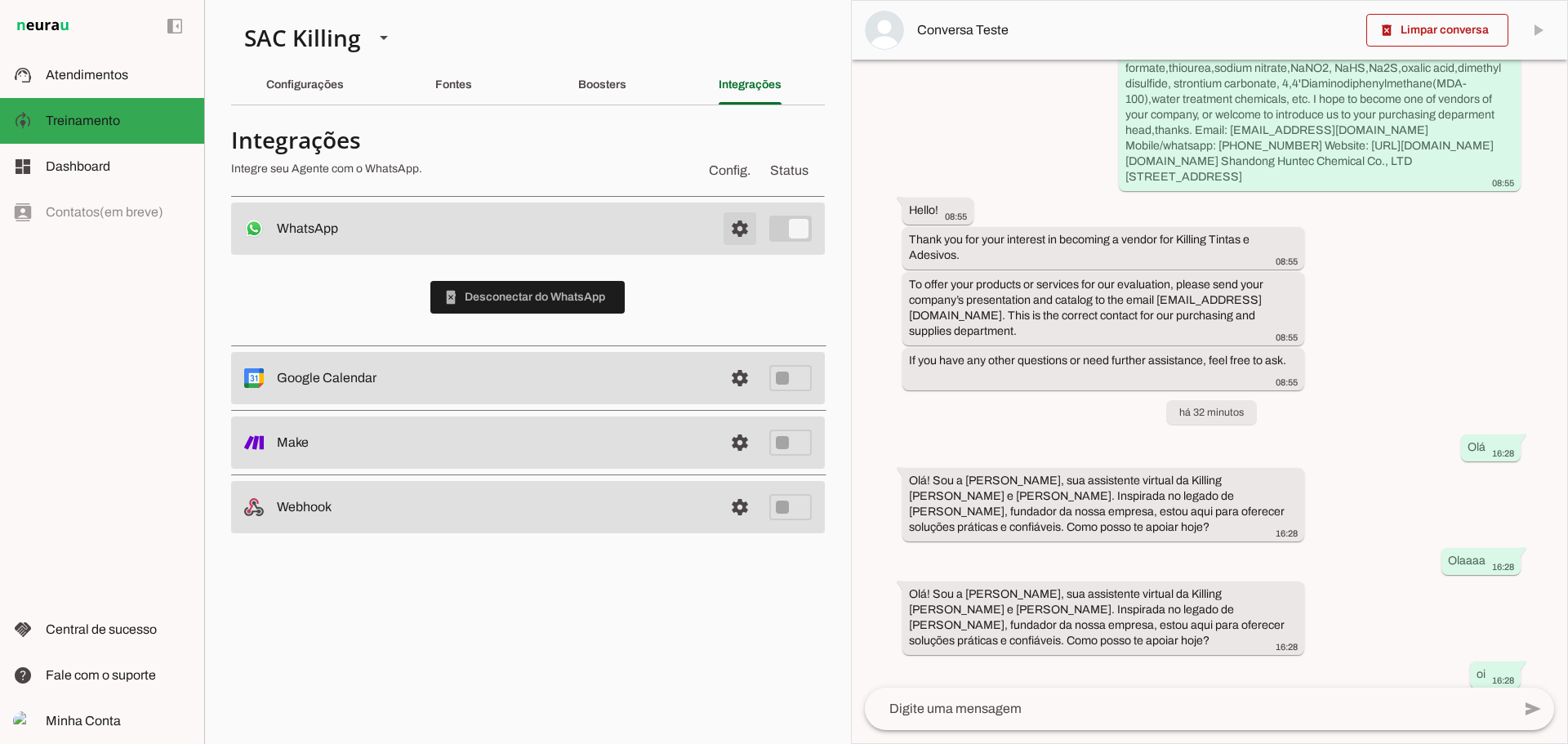
click at [746, 225] on span at bounding box center [740, 228] width 39 height 39
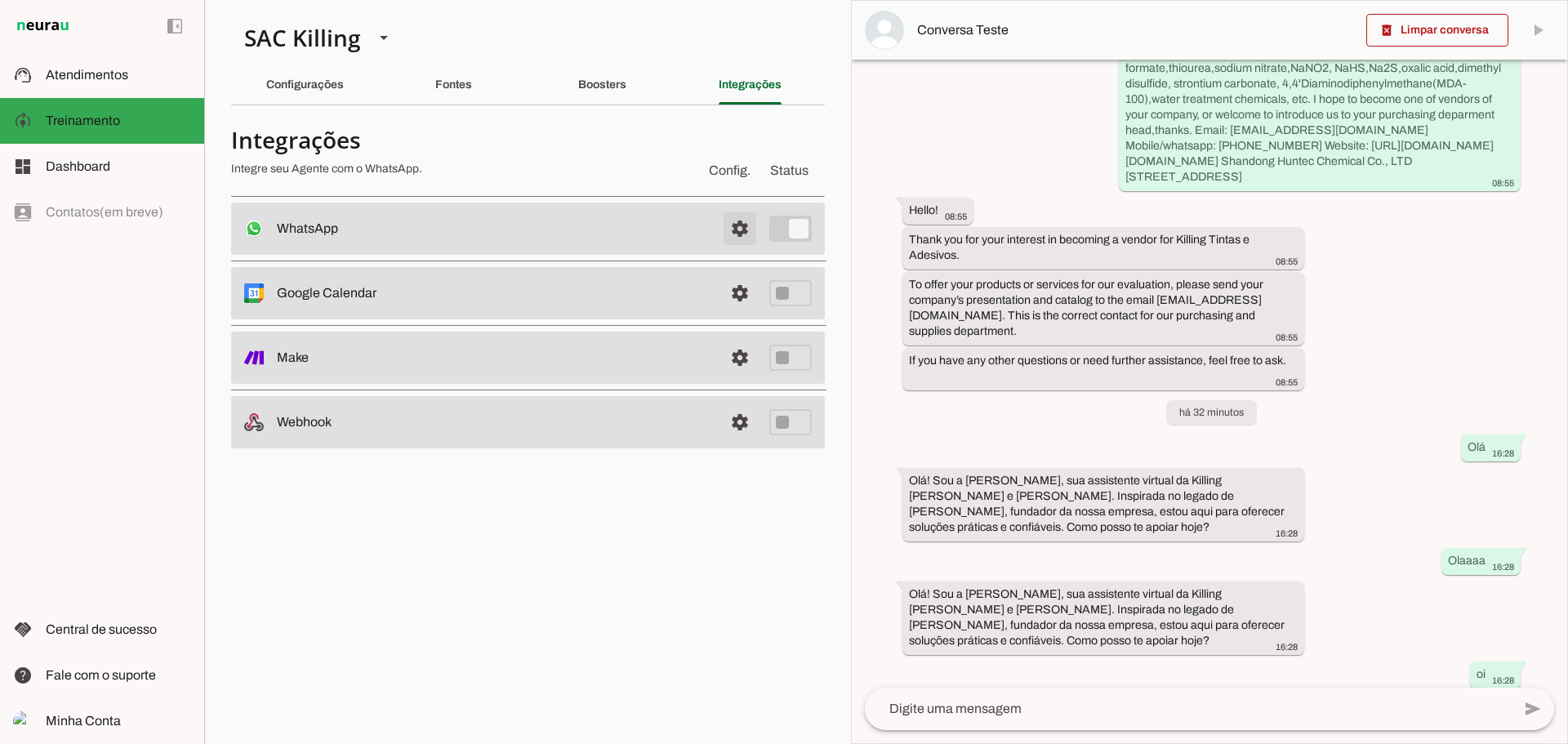
click at [747, 226] on span at bounding box center [740, 228] width 39 height 39
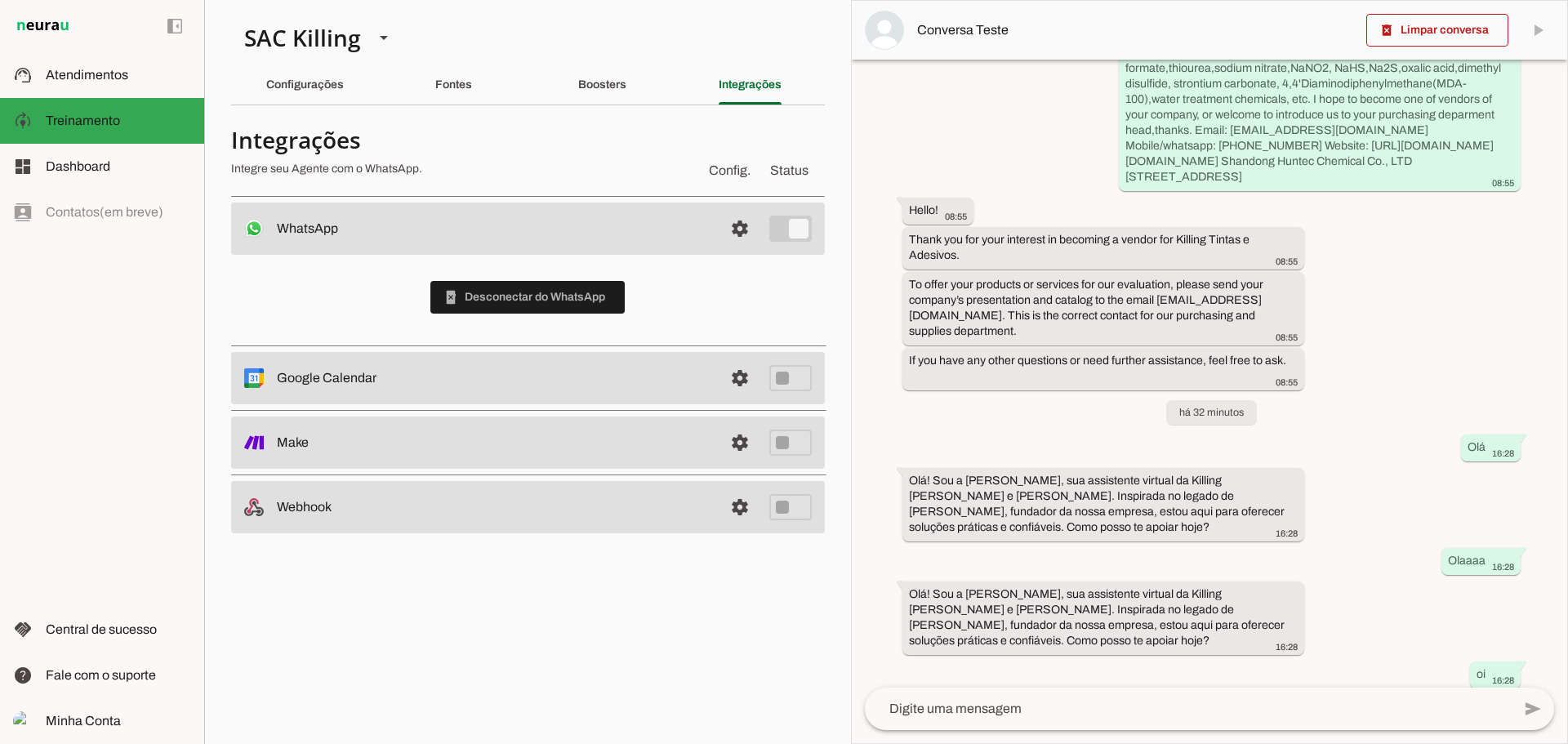
click at [1063, 709] on textarea at bounding box center [1188, 709] width 647 height 19
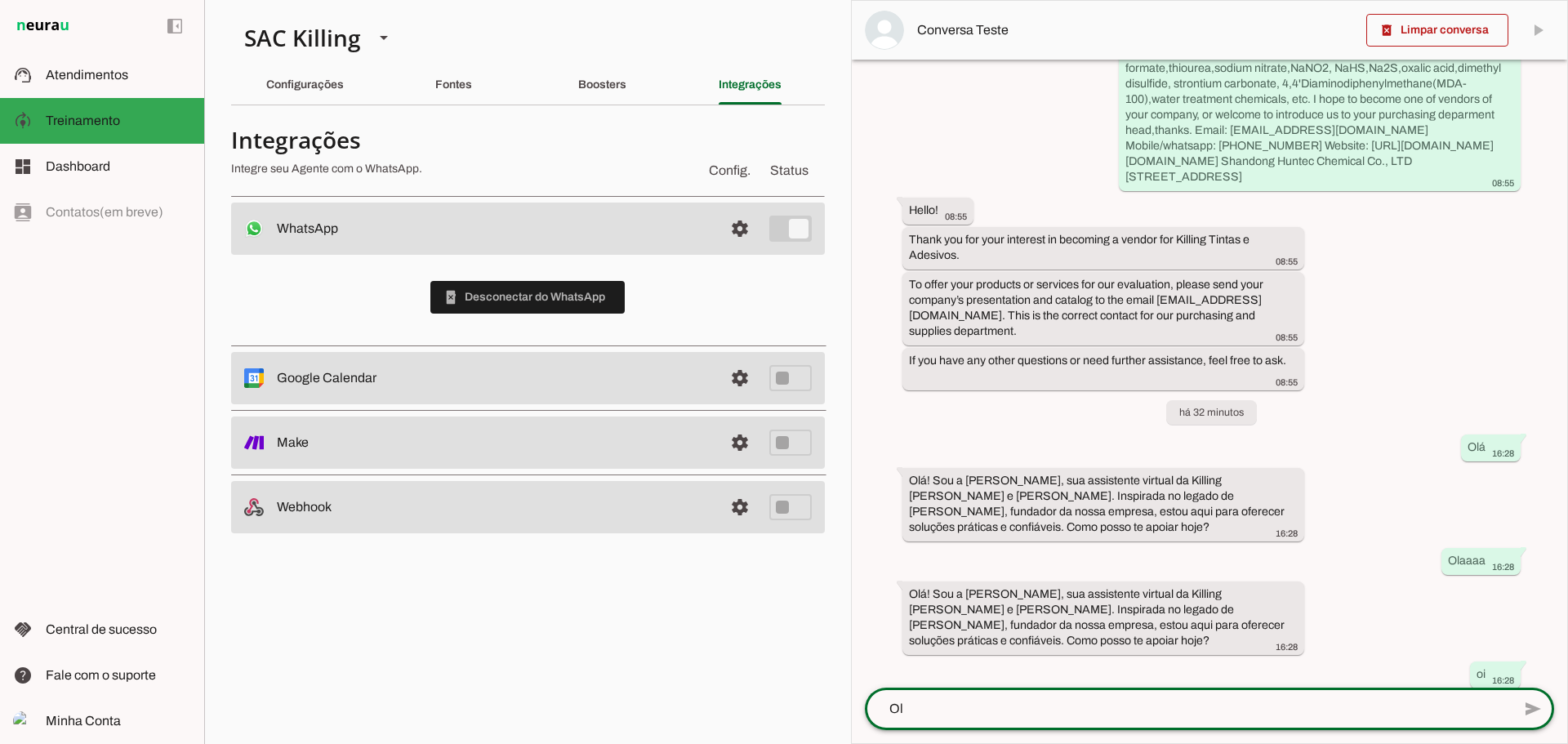
type textarea "Olá"
click at [1064, 709] on textarea "Olá" at bounding box center [1188, 709] width 647 height 19
click at [1064, 710] on textarea "Olá" at bounding box center [1188, 709] width 647 height 19
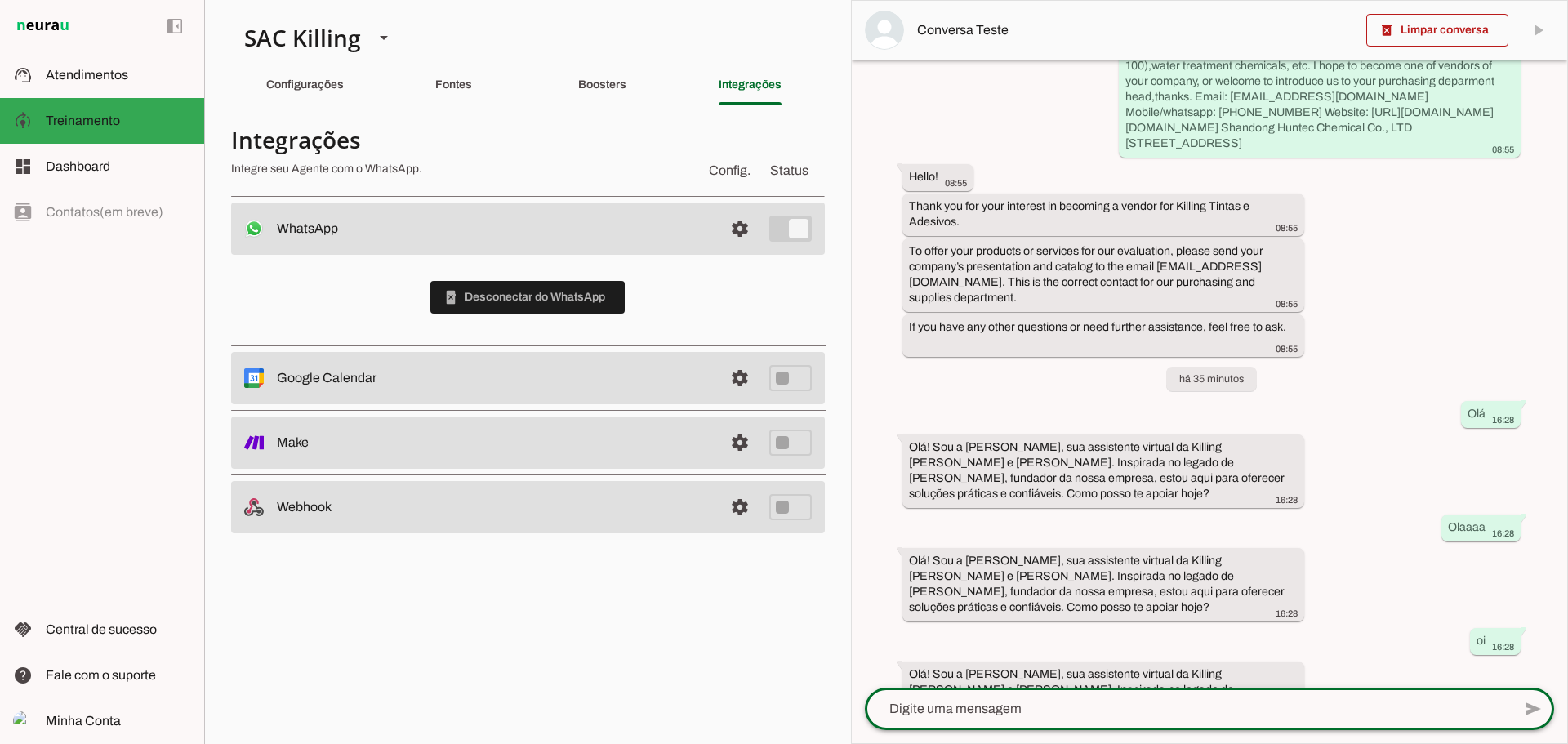
scroll to position [17031, 0]
